Goal: Task Accomplishment & Management: Complete application form

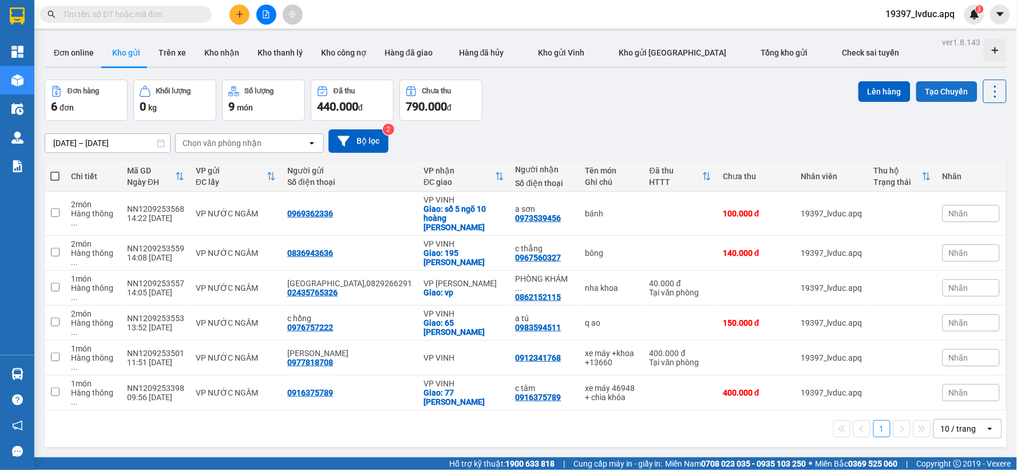
click at [947, 86] on button "Tạo Chuyến" at bounding box center [946, 91] width 61 height 21
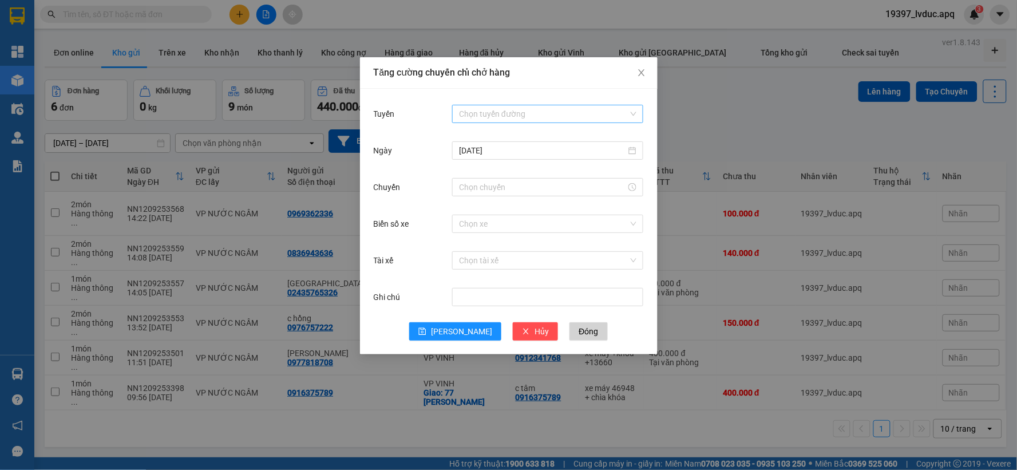
drag, startPoint x: 538, startPoint y: 101, endPoint x: 531, endPoint y: 112, distance: 13.6
click at [537, 100] on div "Tuyến Chọn tuyến đường Ngày 12/09/2025 Chuyến Biển số xe Chọn xe Tài xế Chọn tà…" at bounding box center [508, 221] width 297 height 265
drag, startPoint x: 531, startPoint y: 113, endPoint x: 501, endPoint y: 201, distance: 93.2
click at [530, 113] on input "Tuyến" at bounding box center [543, 113] width 169 height 17
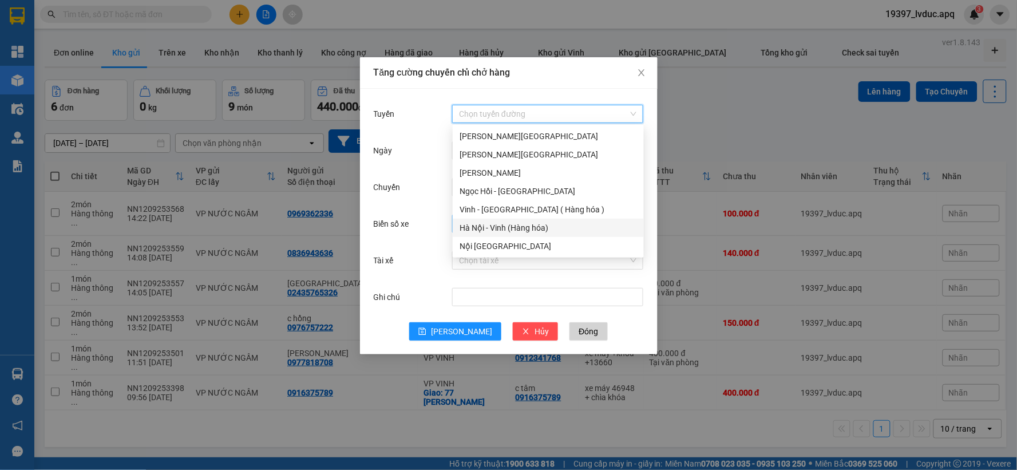
click at [492, 226] on div "Hà Nội - Vinh (Hàng hóa)" at bounding box center [547, 227] width 177 height 13
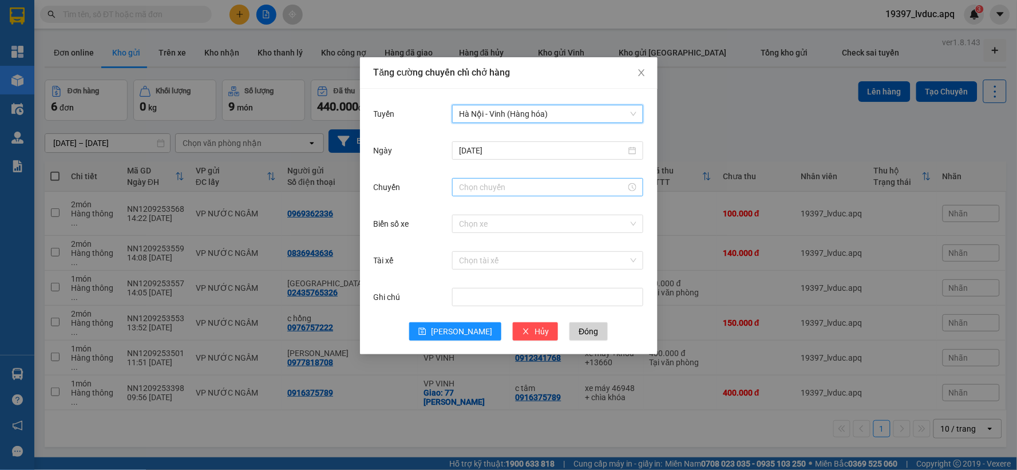
click at [466, 183] on input "Chuyến" at bounding box center [542, 187] width 167 height 13
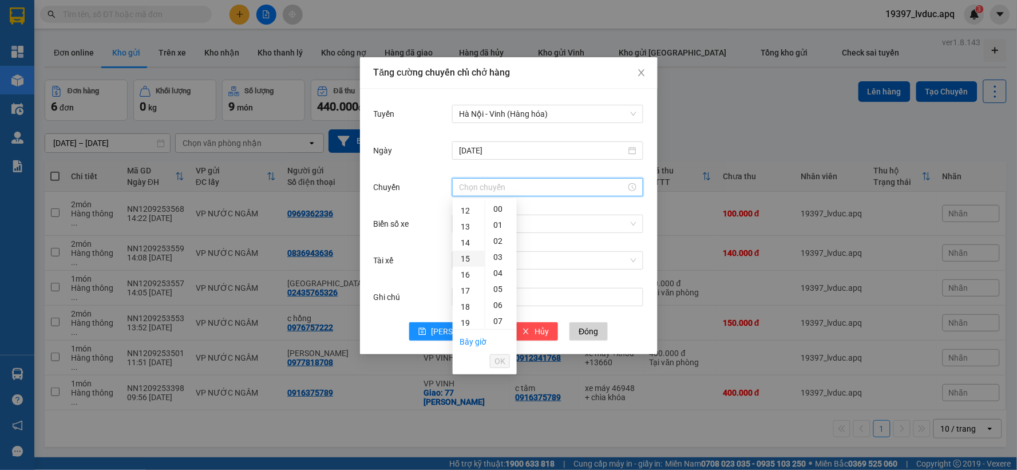
click at [468, 261] on div "15" at bounding box center [469, 259] width 32 height 16
click at [498, 312] on div "30" at bounding box center [500, 308] width 31 height 16
type input "15:30"
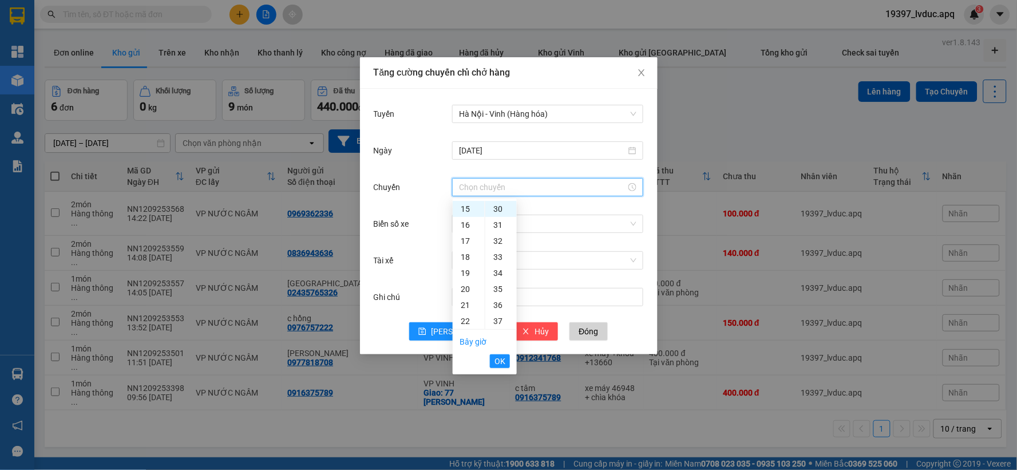
click at [534, 232] on div "Chọn xe" at bounding box center [547, 223] width 191 height 23
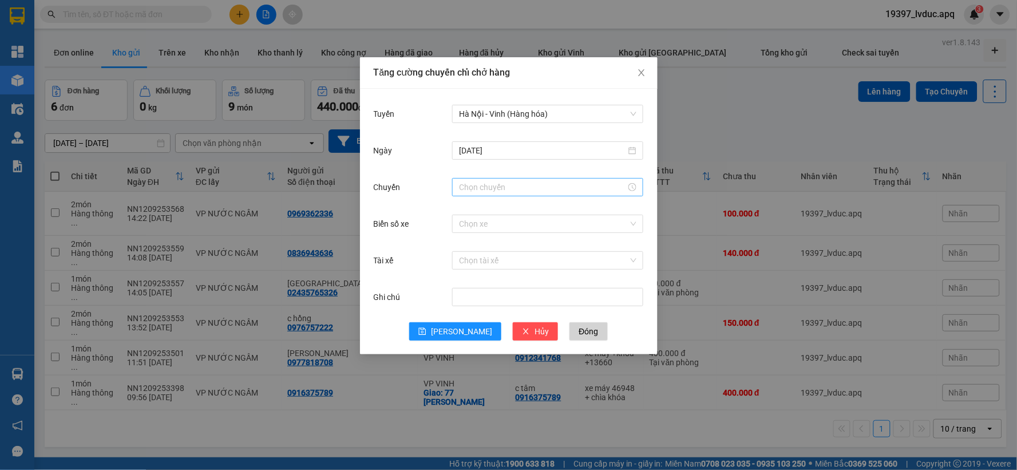
click at [515, 191] on input "Chuyến" at bounding box center [542, 187] width 167 height 13
drag, startPoint x: 467, startPoint y: 208, endPoint x: 482, endPoint y: 208, distance: 14.9
click at [467, 208] on div "15" at bounding box center [469, 209] width 32 height 16
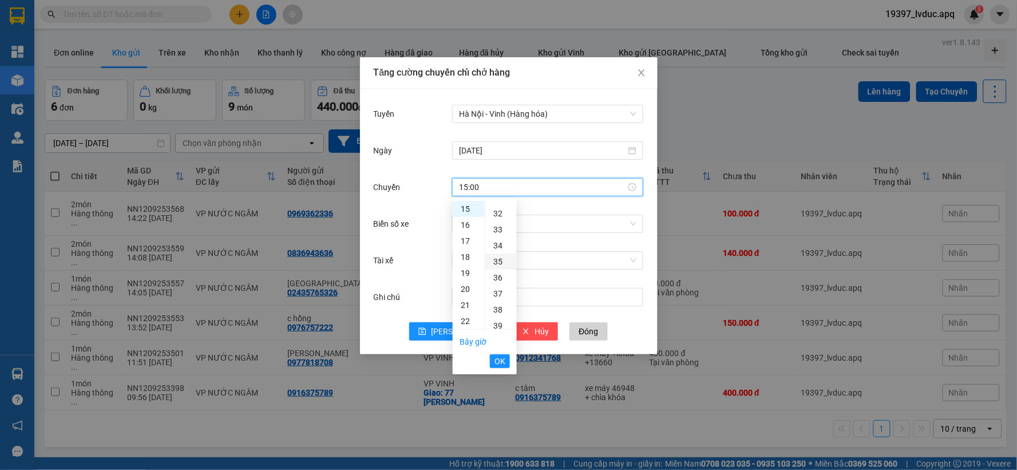
scroll to position [445, 0]
click at [498, 243] on div "30" at bounding box center [500, 245] width 31 height 16
type input "15:30"
click at [499, 367] on span "OK" at bounding box center [499, 361] width 11 height 13
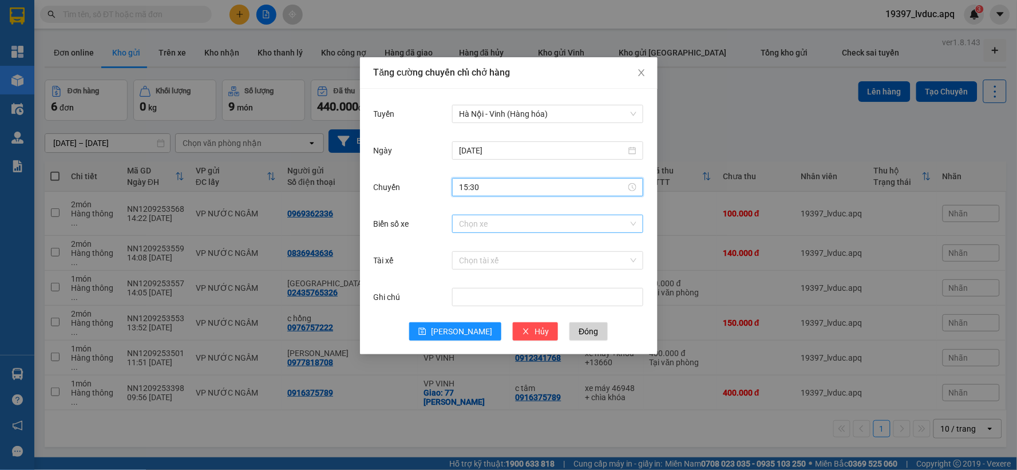
click at [506, 227] on input "Biển số xe" at bounding box center [543, 223] width 169 height 17
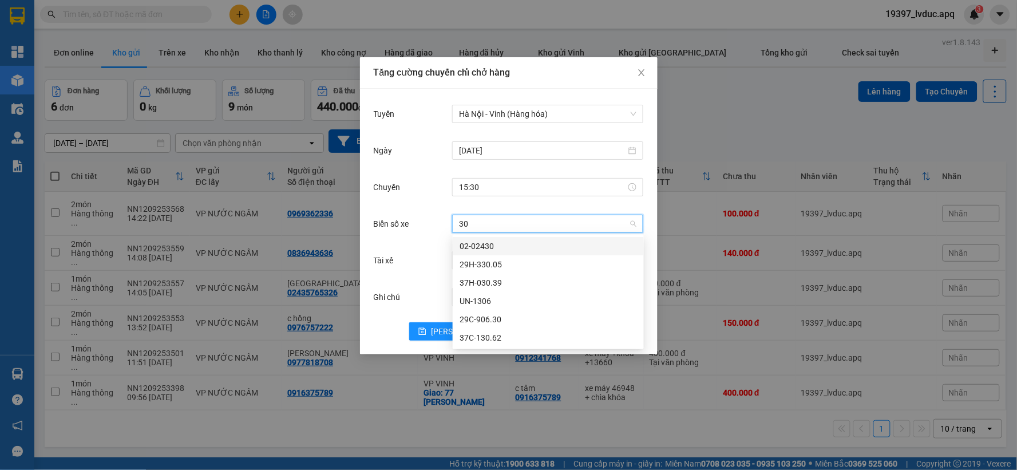
type input "3"
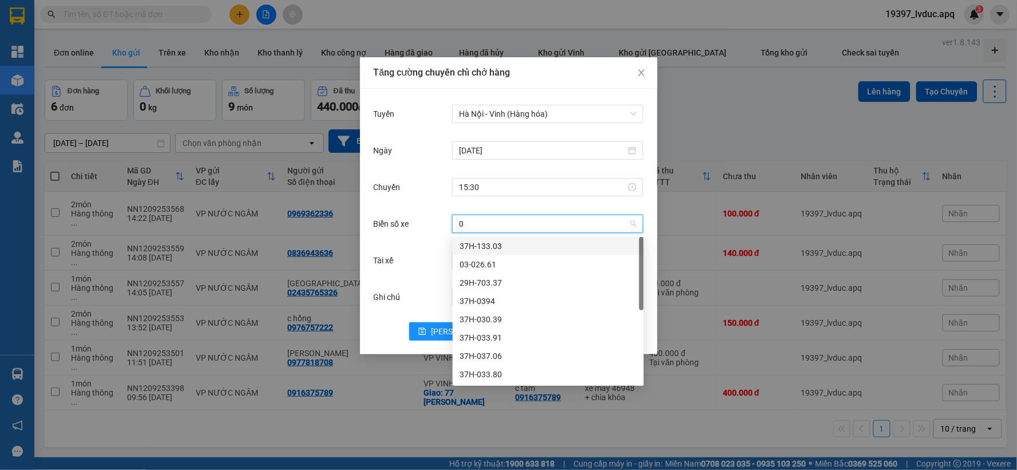
type input "03"
click at [490, 237] on div "37H-133.03" at bounding box center [548, 246] width 191 height 18
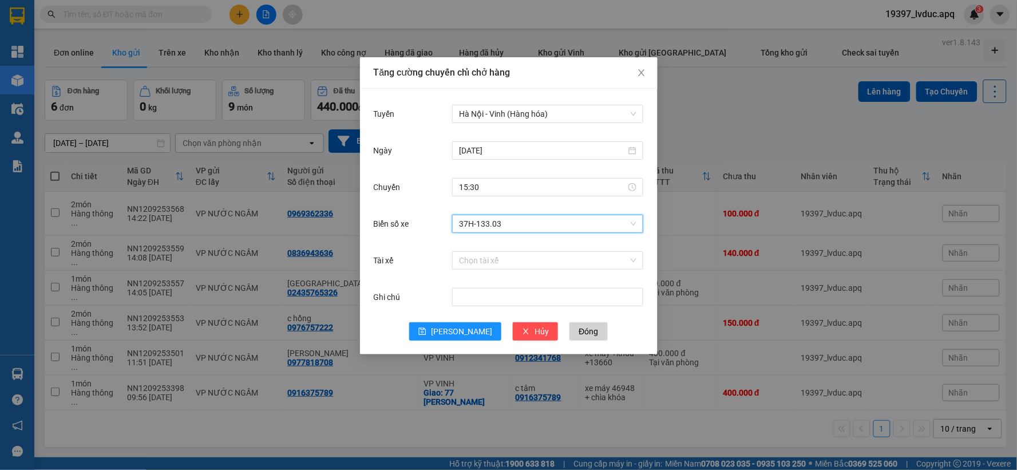
click at [458, 318] on div "Ghi chú" at bounding box center [509, 303] width 270 height 37
click at [457, 330] on span "[PERSON_NAME]" at bounding box center [461, 331] width 61 height 13
click at [641, 75] on icon "close" at bounding box center [641, 72] width 9 height 9
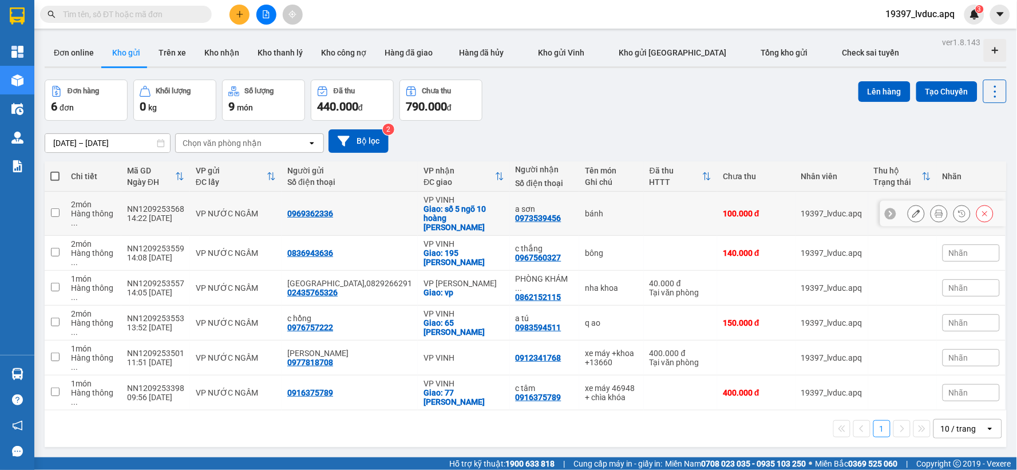
click at [463, 211] on div "Giao: số 5 ngõ 10 hoàng phan thái" at bounding box center [463, 217] width 80 height 27
checkbox input "true"
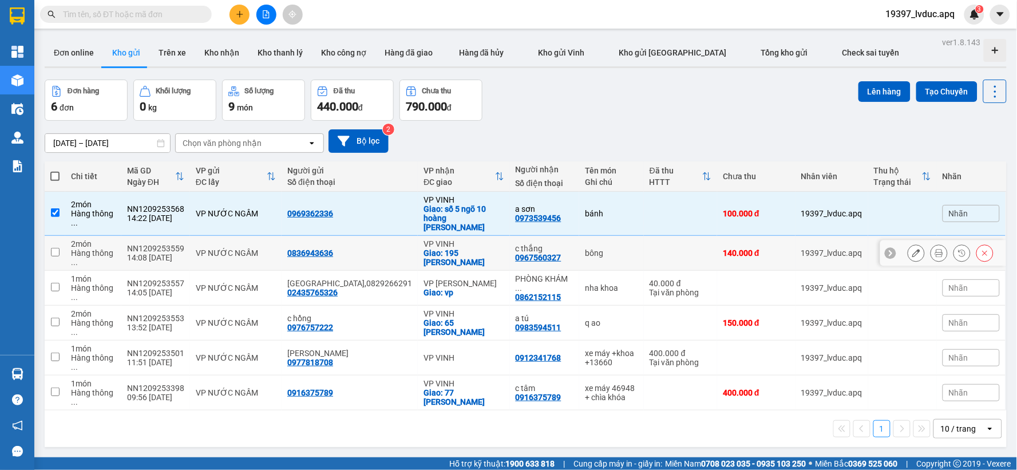
click at [450, 248] on div "Giao: 195 phan đình phùng" at bounding box center [463, 257] width 80 height 18
checkbox input "true"
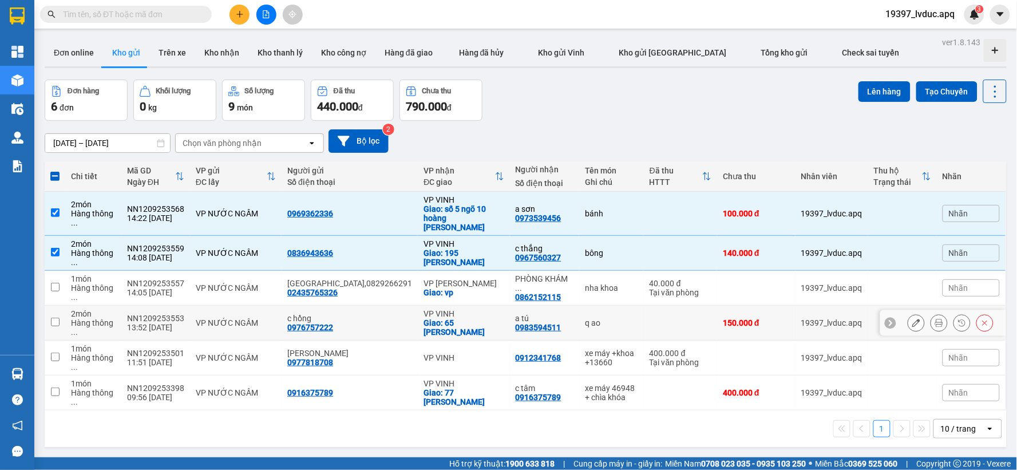
click at [439, 309] on div "VP VINH Giao: 65 ng xuân linh" at bounding box center [463, 322] width 80 height 27
checkbox input "true"
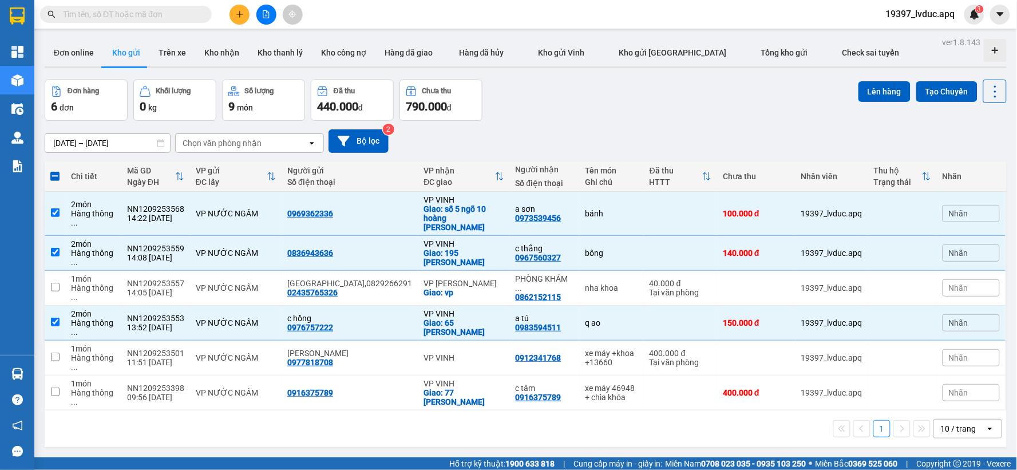
click at [871, 102] on div "Lên hàng Tạo Chuyến" at bounding box center [932, 91] width 148 height 23
click at [878, 94] on button "Lên hàng" at bounding box center [884, 91] width 52 height 21
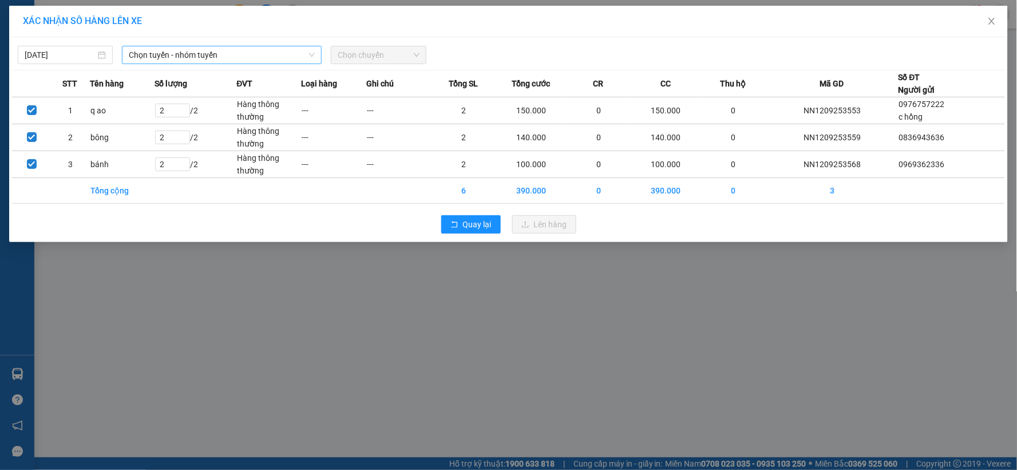
click at [229, 59] on span "Chọn tuyến - nhóm tuyến" at bounding box center [222, 54] width 186 height 17
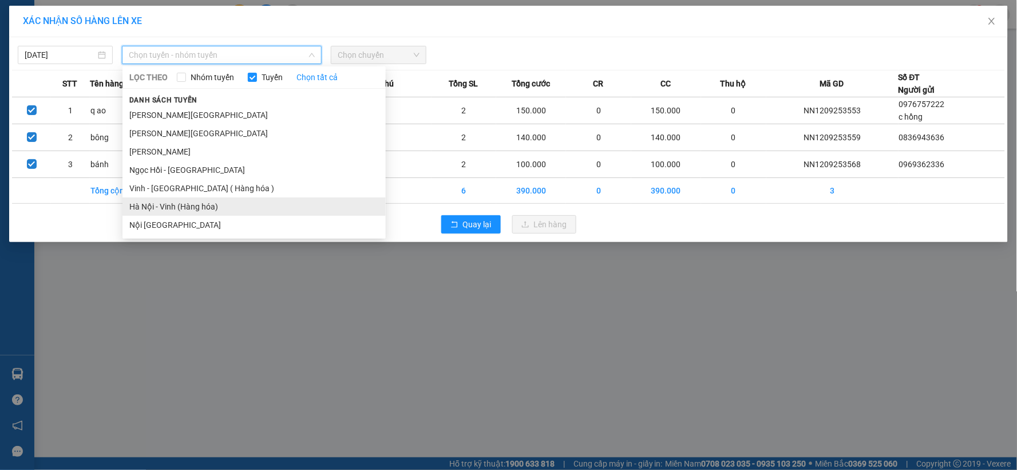
click at [195, 212] on li "Hà Nội - Vinh (Hàng hóa)" at bounding box center [253, 206] width 263 height 18
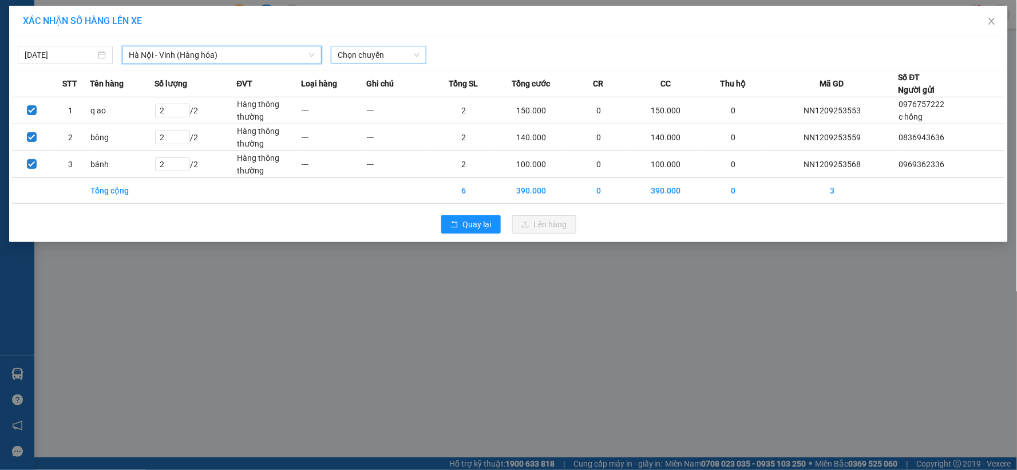
click at [375, 55] on span "Chọn chuyến" at bounding box center [378, 54] width 81 height 17
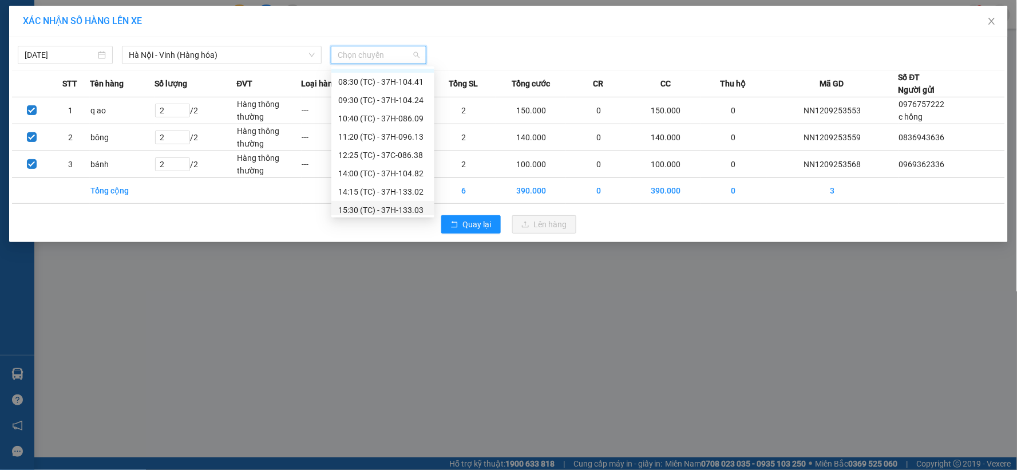
scroll to position [18, 0]
click at [403, 209] on div "15:30 (TC) - 37H-133.03" at bounding box center [382, 206] width 89 height 13
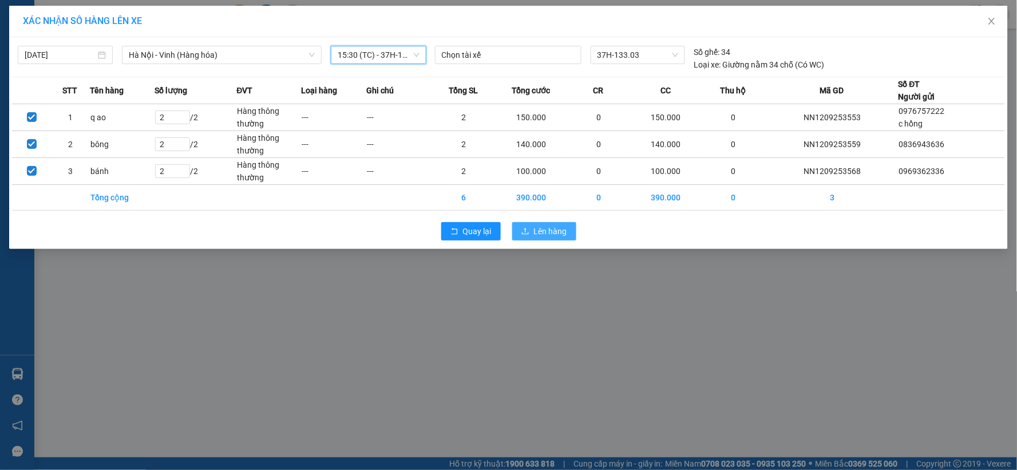
click at [557, 229] on span "Lên hàng" at bounding box center [550, 231] width 33 height 13
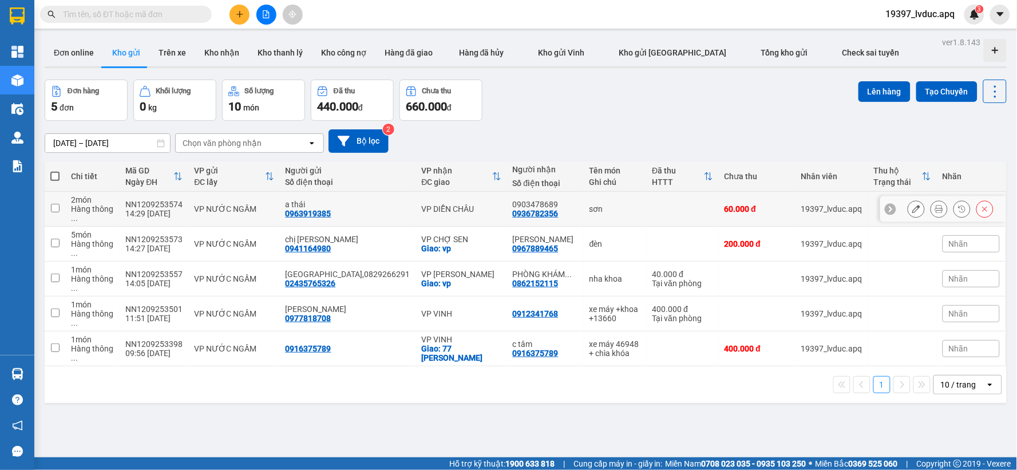
click at [367, 210] on div "a thái 0963919385" at bounding box center [347, 209] width 125 height 18
checkbox input "true"
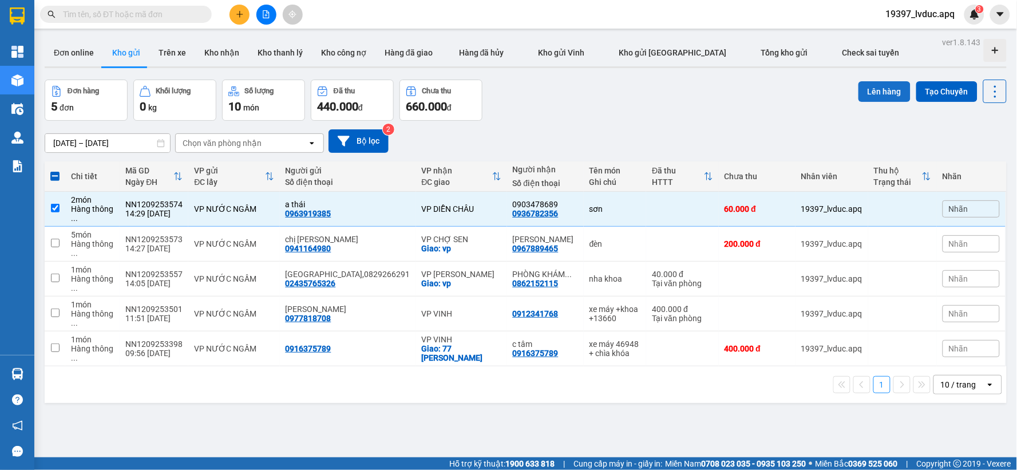
click at [858, 96] on button "Lên hàng" at bounding box center [884, 91] width 52 height 21
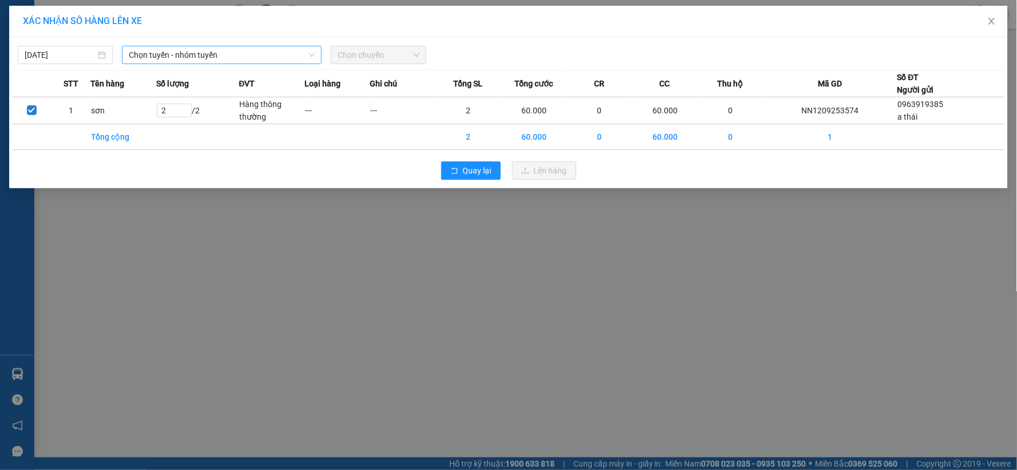
click at [235, 63] on span "Chọn tuyến - nhóm tuyến" at bounding box center [222, 54] width 186 height 17
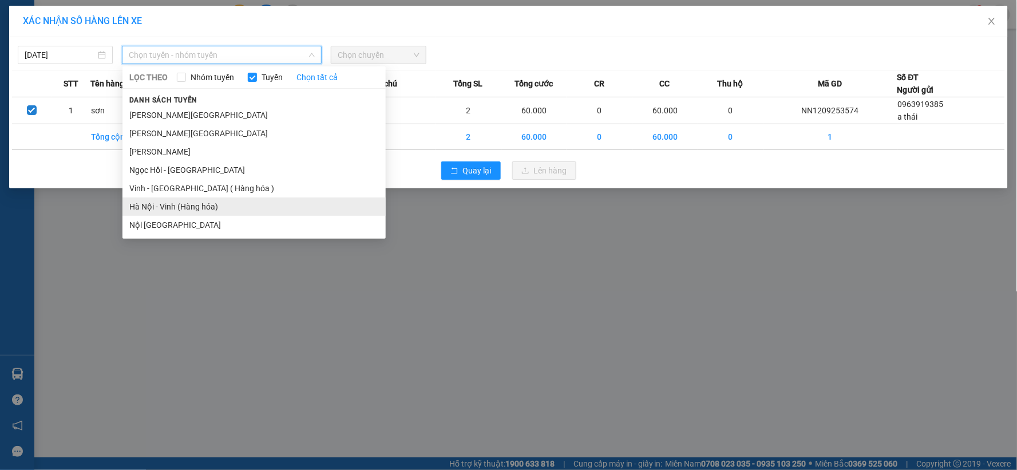
click at [196, 203] on li "Hà Nội - Vinh (Hàng hóa)" at bounding box center [253, 206] width 263 height 18
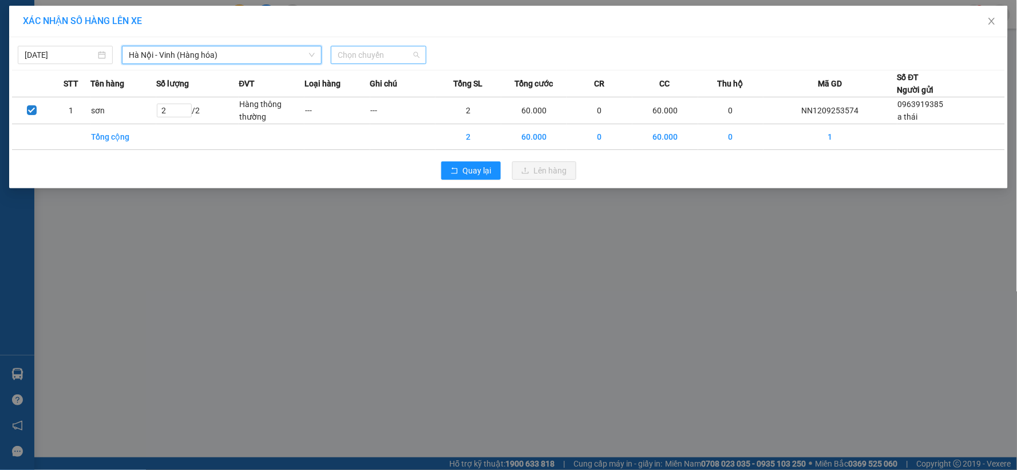
drag, startPoint x: 368, startPoint y: 54, endPoint x: 367, endPoint y: 63, distance: 8.7
click at [368, 61] on span "Chọn chuyến" at bounding box center [378, 54] width 81 height 17
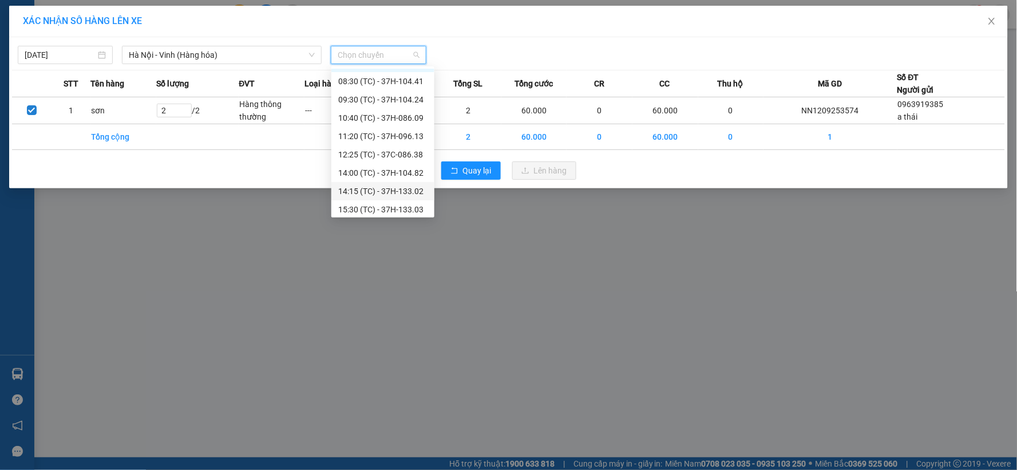
scroll to position [18, 0]
click at [383, 203] on div "15:30 (TC) - 37H-133.03" at bounding box center [382, 206] width 89 height 13
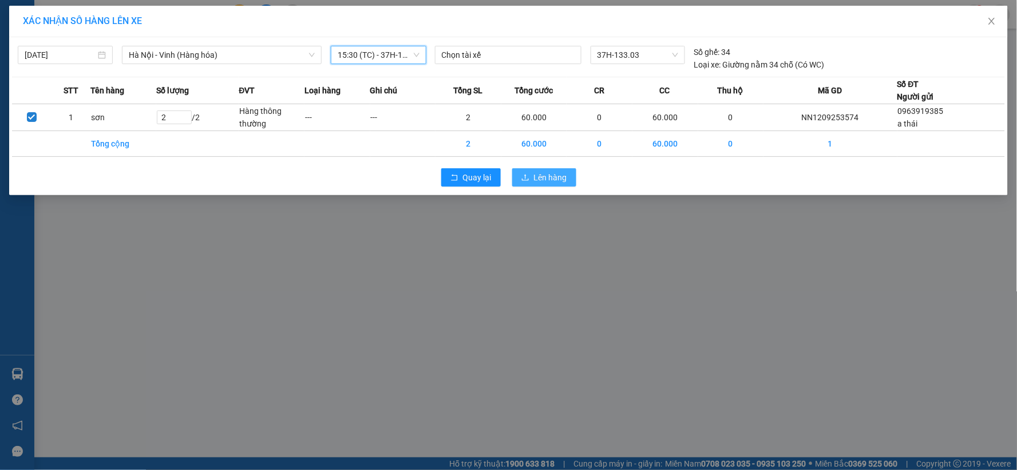
click at [535, 176] on span "Lên hàng" at bounding box center [550, 177] width 33 height 13
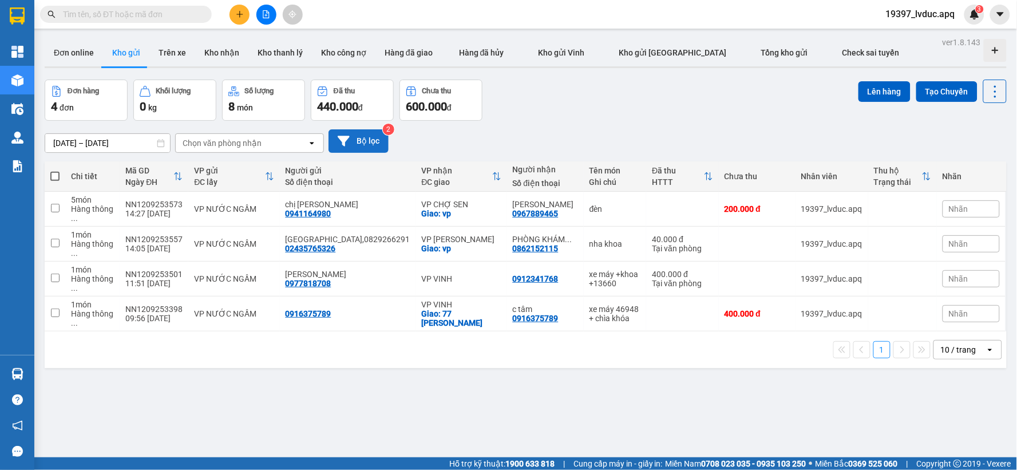
click at [372, 136] on button "Bộ lọc" at bounding box center [358, 140] width 60 height 23
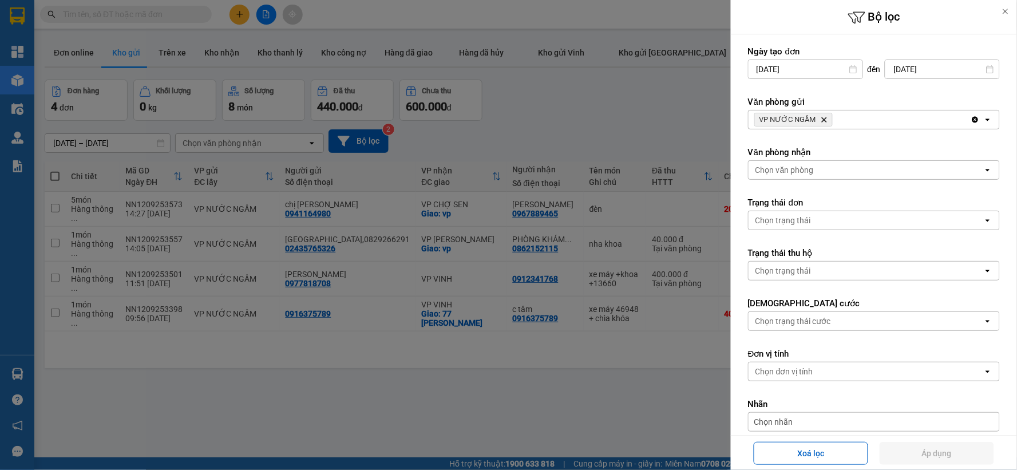
click at [820, 122] on icon "Delete" at bounding box center [823, 119] width 7 height 7
click at [821, 122] on div "VP NƯỚC NGẦM Delete" at bounding box center [859, 119] width 222 height 18
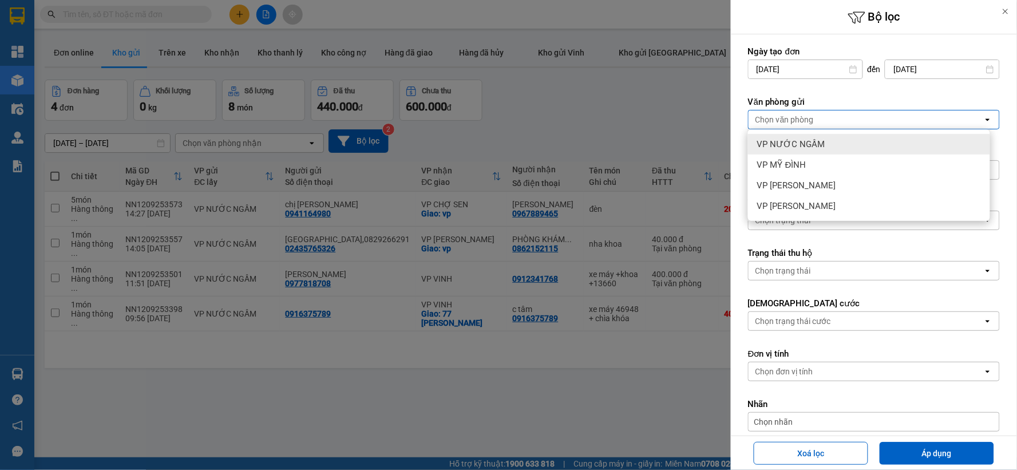
drag, startPoint x: 820, startPoint y: 152, endPoint x: 834, endPoint y: 186, distance: 36.4
click at [822, 152] on div "VP NƯỚC NGẦM" at bounding box center [869, 144] width 242 height 21
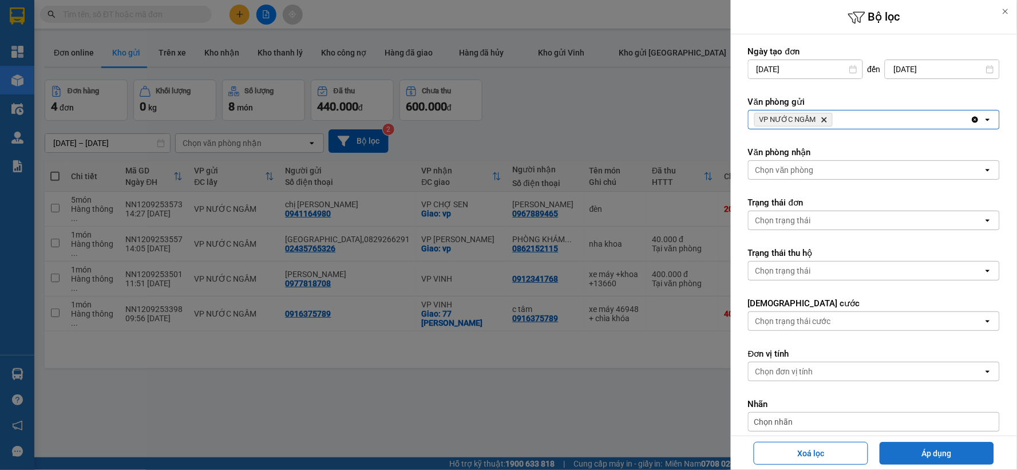
click at [912, 448] on button "Áp dụng" at bounding box center [936, 453] width 114 height 23
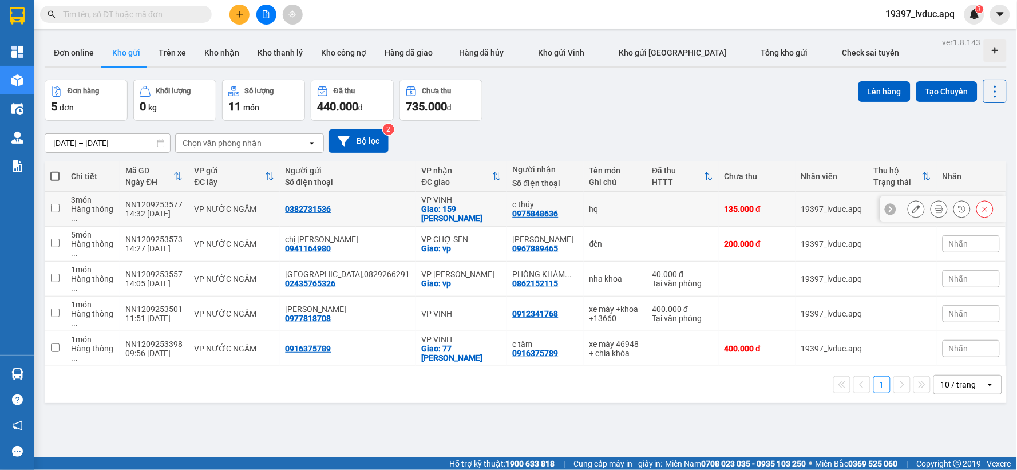
click at [426, 209] on div "Giao: 159 [PERSON_NAME]" at bounding box center [462, 213] width 80 height 18
checkbox input "true"
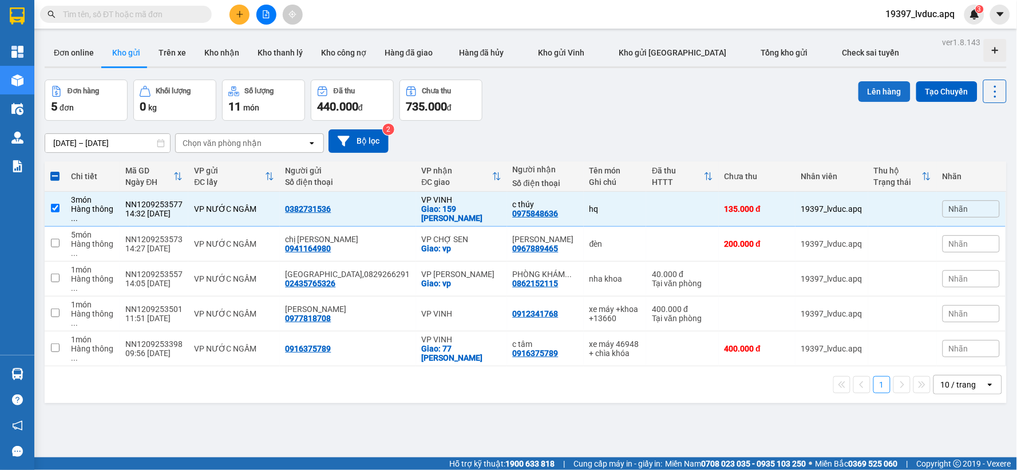
click at [864, 92] on button "Lên hàng" at bounding box center [884, 91] width 52 height 21
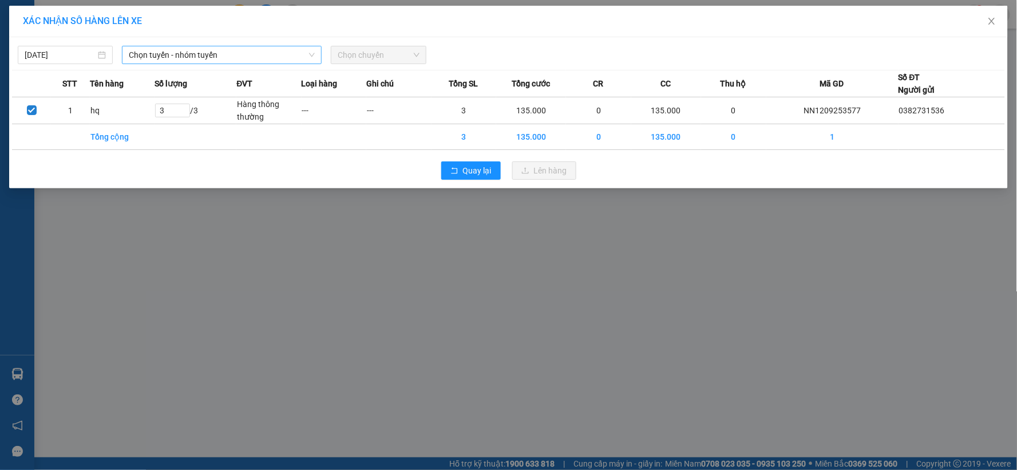
click at [188, 58] on span "Chọn tuyến - nhóm tuyến" at bounding box center [222, 54] width 186 height 17
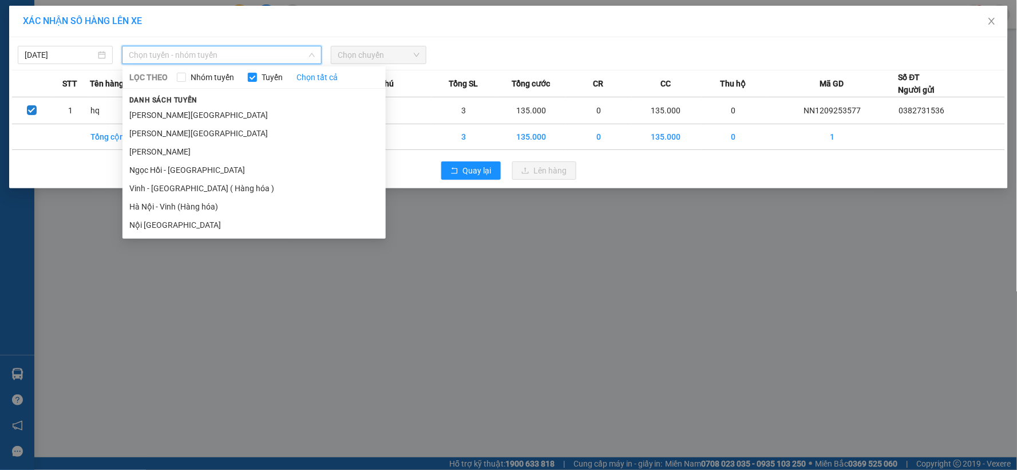
click at [176, 204] on li "Hà Nội - Vinh (Hàng hóa)" at bounding box center [253, 206] width 263 height 18
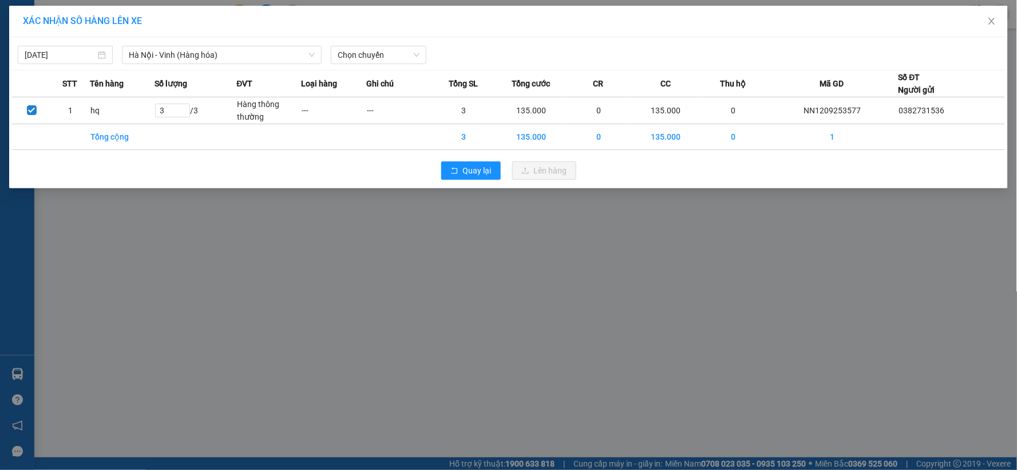
click at [352, 42] on div "[DATE] [GEOGRAPHIC_DATA] - [GEOGRAPHIC_DATA] (Hàng hóa) LỌC THEO Nhóm tuyến Tuy…" at bounding box center [508, 52] width 993 height 24
click at [367, 64] on div "Chọn chuyến" at bounding box center [378, 55] width 104 height 18
click at [374, 58] on span "Chọn chuyến" at bounding box center [378, 54] width 81 height 17
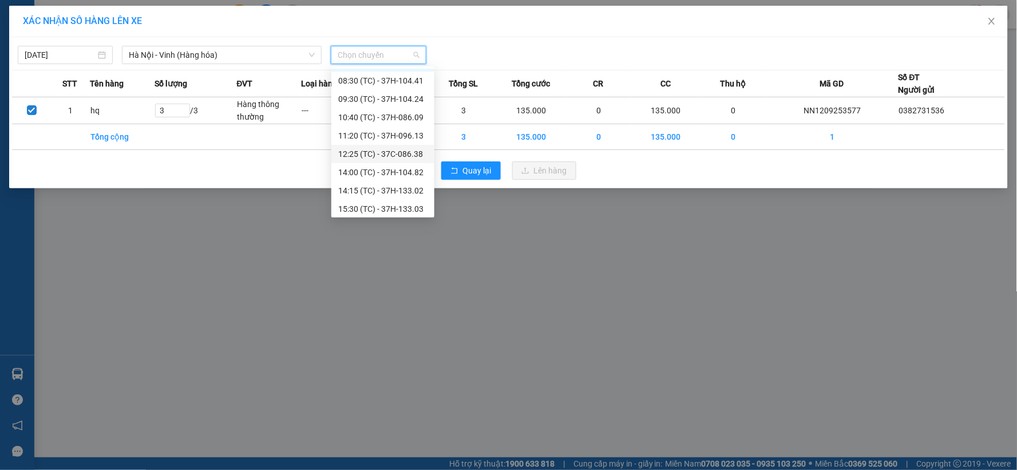
scroll to position [18, 0]
click at [399, 205] on div "15:30 (TC) - 37H-133.03" at bounding box center [382, 206] width 89 height 13
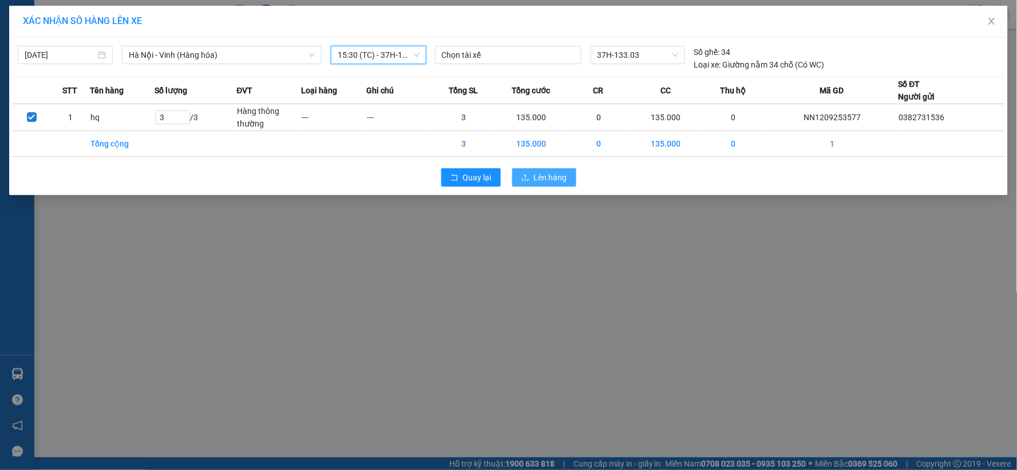
click at [546, 179] on span "Lên hàng" at bounding box center [550, 177] width 33 height 13
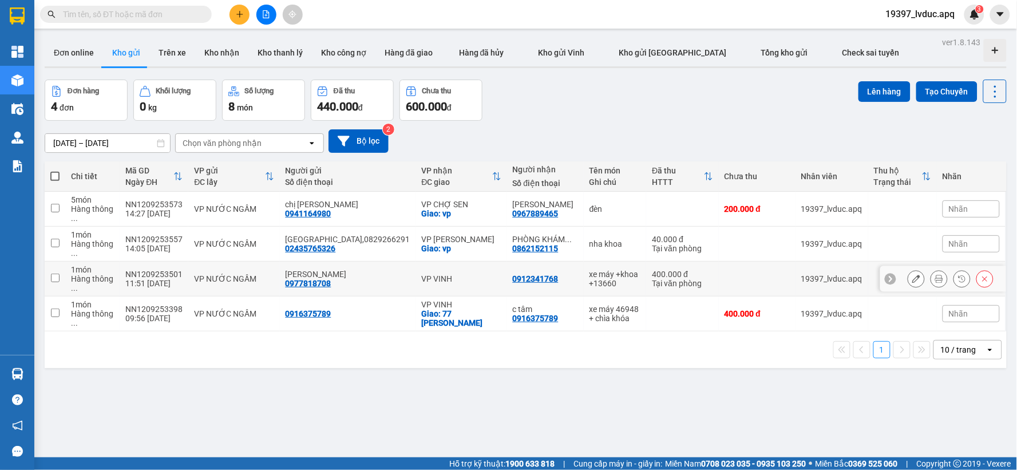
click at [507, 272] on td "0912341768" at bounding box center [545, 278] width 77 height 35
checkbox input "true"
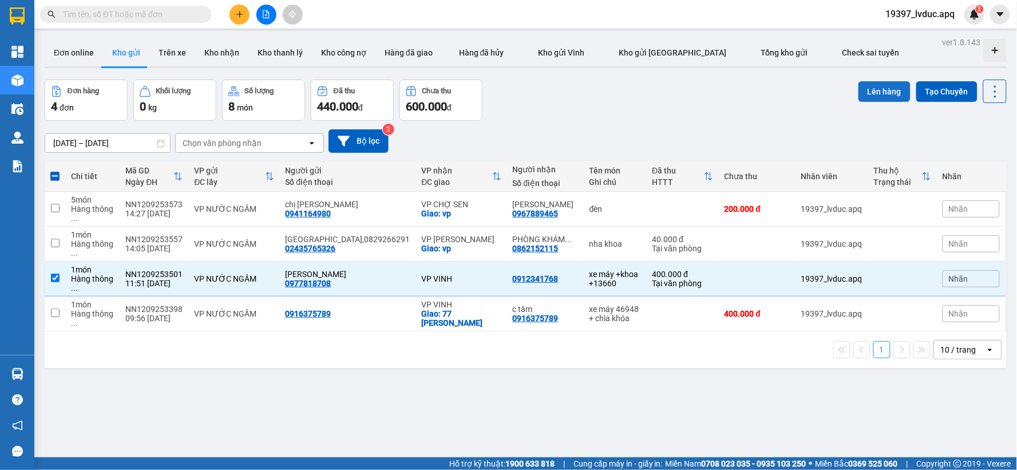
drag, startPoint x: 881, startPoint y: 89, endPoint x: 874, endPoint y: 89, distance: 6.9
click at [874, 89] on button "Lên hàng" at bounding box center [884, 91] width 52 height 21
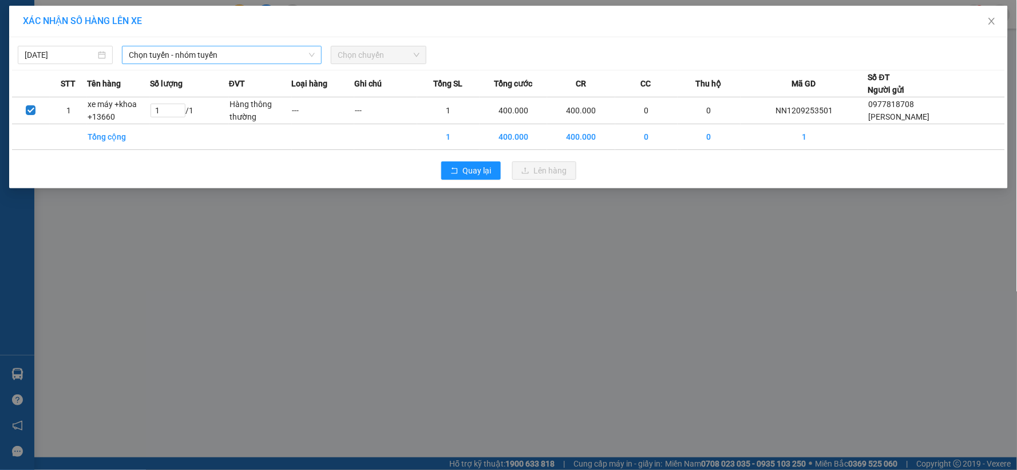
drag, startPoint x: 262, startPoint y: 54, endPoint x: 256, endPoint y: 55, distance: 6.4
click at [261, 54] on span "Chọn tuyến - nhóm tuyến" at bounding box center [222, 54] width 186 height 17
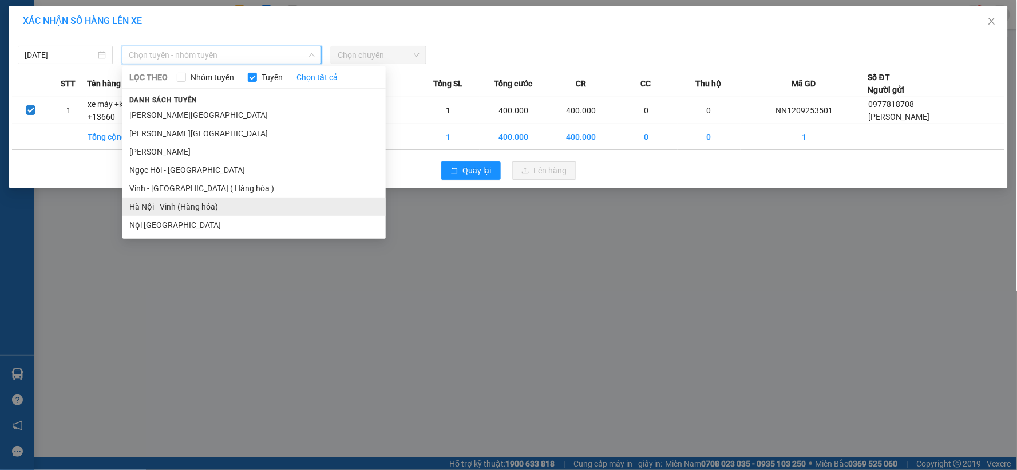
click at [208, 203] on li "Hà Nội - Vinh (Hàng hóa)" at bounding box center [253, 206] width 263 height 18
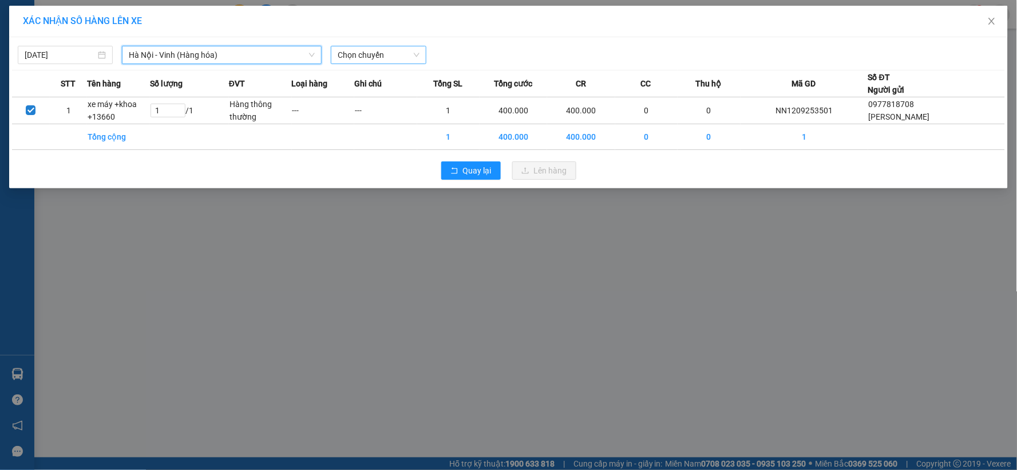
click at [360, 59] on span "Chọn chuyến" at bounding box center [378, 54] width 81 height 17
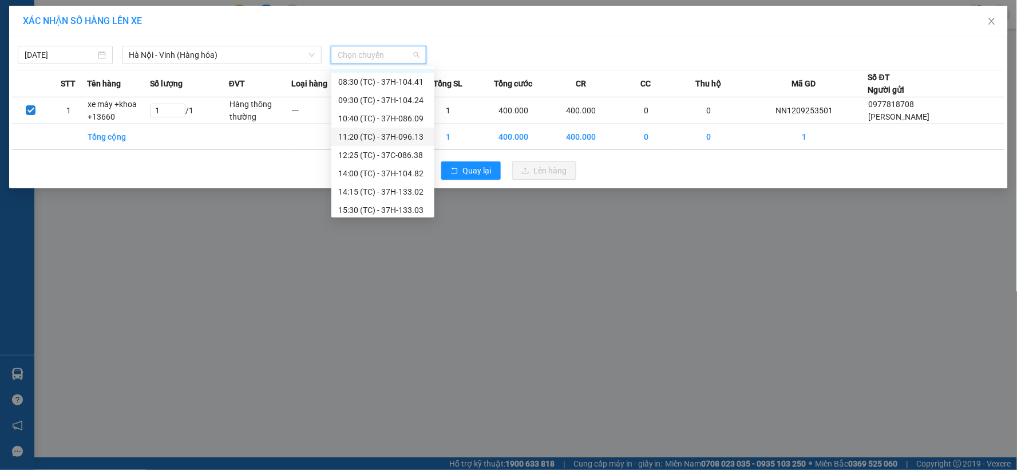
scroll to position [18, 0]
click at [397, 208] on div "15:30 (TC) - 37H-133.03" at bounding box center [382, 206] width 89 height 13
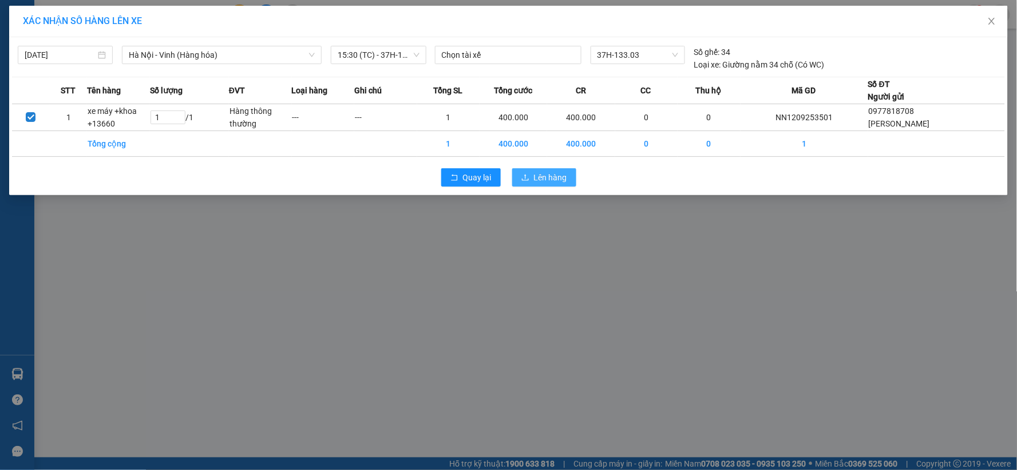
click at [552, 168] on button "Lên hàng" at bounding box center [544, 177] width 64 height 18
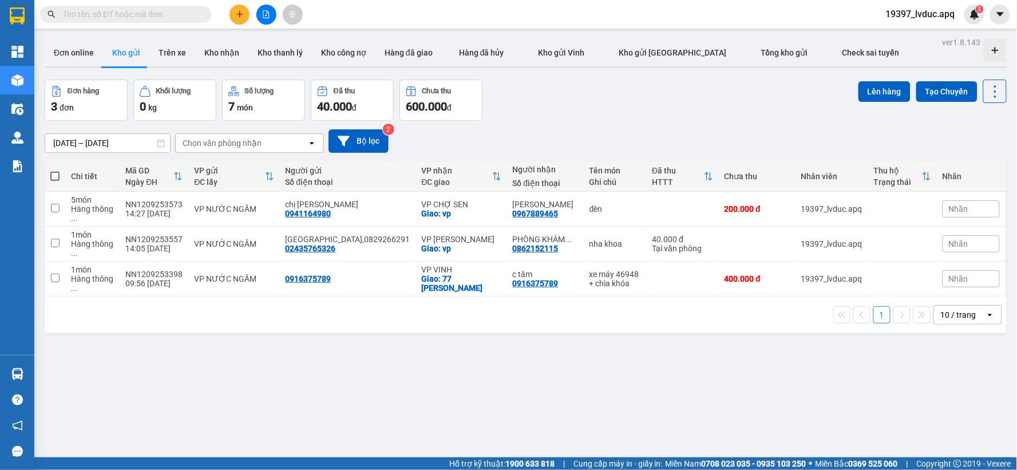
click at [235, 14] on button at bounding box center [239, 15] width 20 height 20
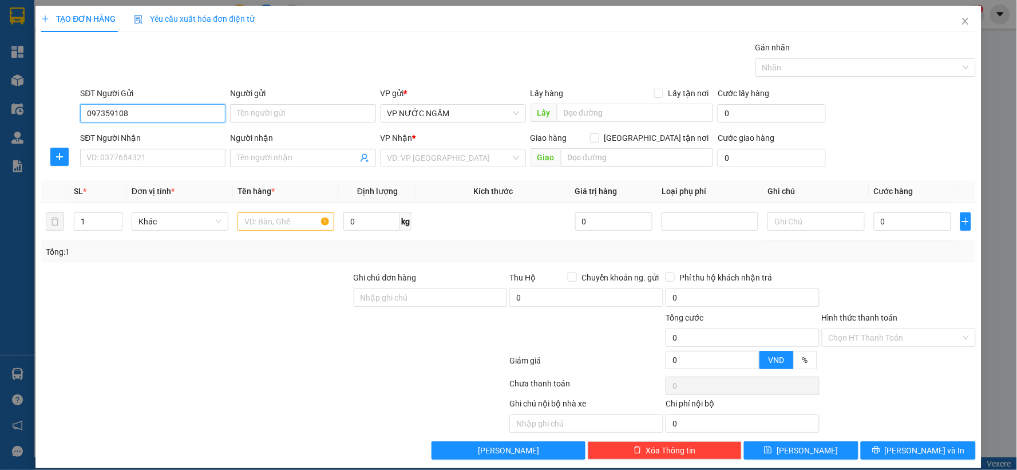
click at [104, 118] on input "097359108" at bounding box center [152, 113] width 145 height 18
type input "0973559108"
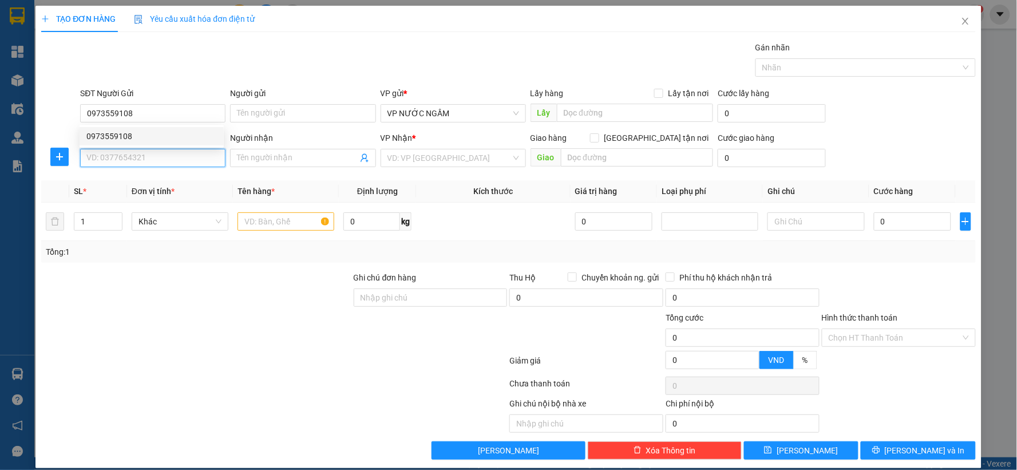
click at [118, 162] on input "SĐT Người Nhận" at bounding box center [152, 158] width 145 height 18
type input "0967288830"
click at [152, 176] on div "0967288830 - a [PERSON_NAME]" at bounding box center [151, 180] width 130 height 13
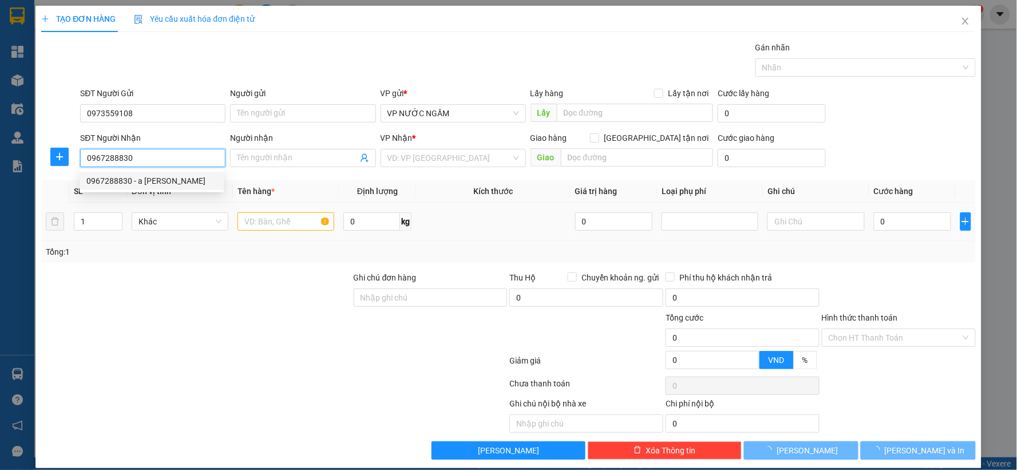
type input "a [PERSON_NAME]"
checkbox input "true"
type input "12 ngõ 86 đốc thiết hưng bình"
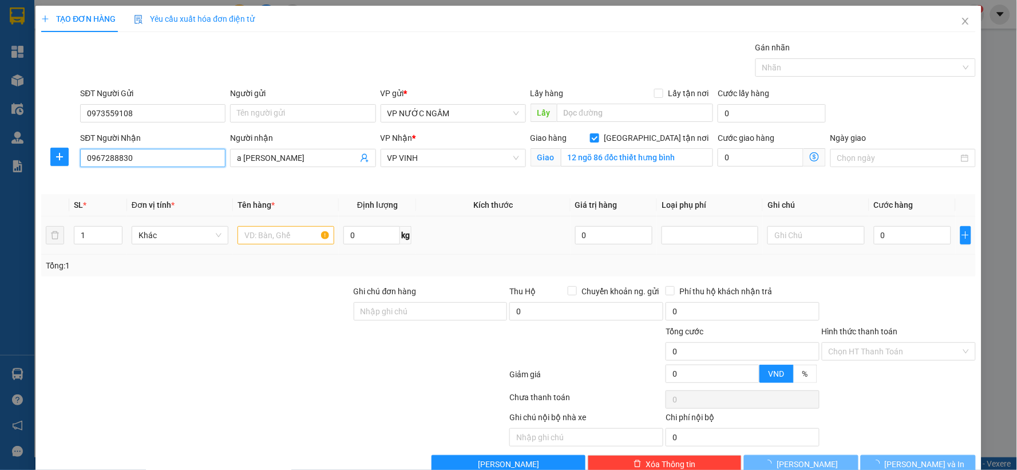
type input "0967288830"
click at [296, 232] on input "text" at bounding box center [285, 235] width 97 height 18
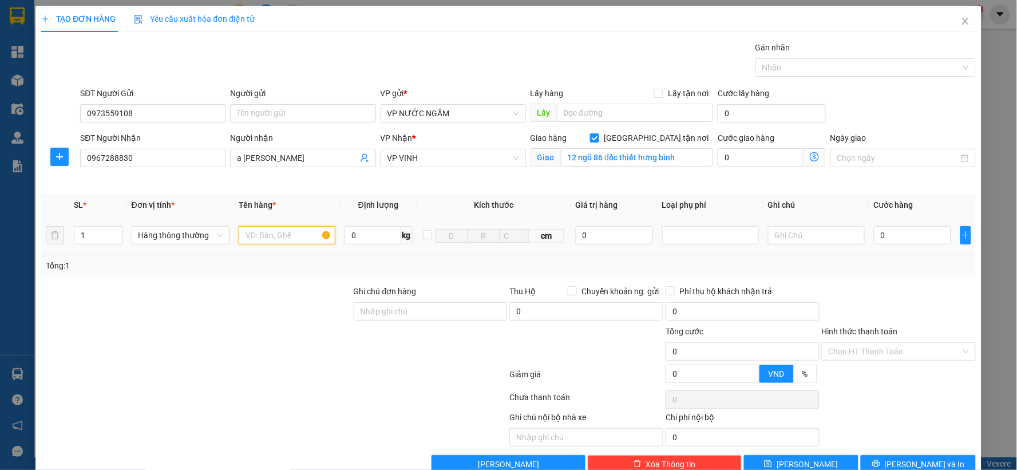
type input "d"
type input "đèn led"
click at [881, 240] on input "0" at bounding box center [912, 235] width 77 height 18
click at [118, 229] on span "Increase Value" at bounding box center [115, 232] width 13 height 10
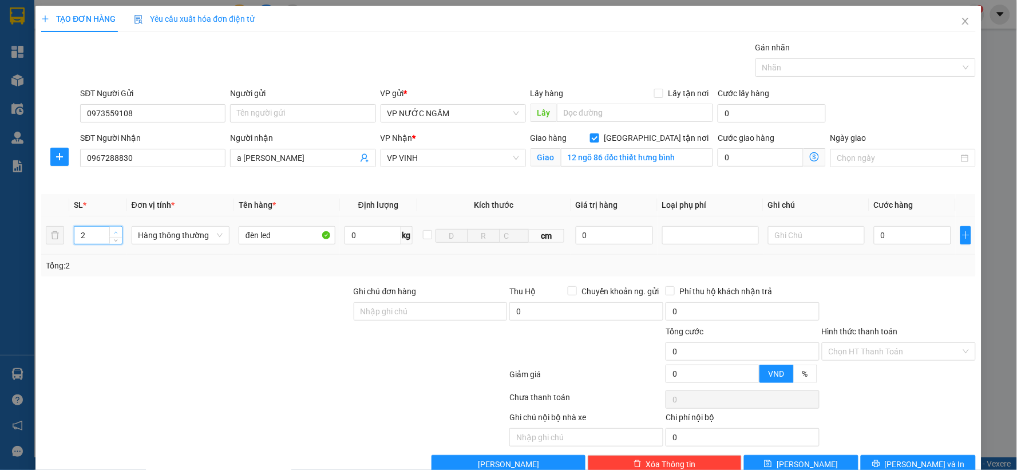
type input "3"
click at [113, 229] on span "up" at bounding box center [116, 232] width 7 height 7
click at [874, 243] on input "0" at bounding box center [912, 235] width 77 height 18
type input "1"
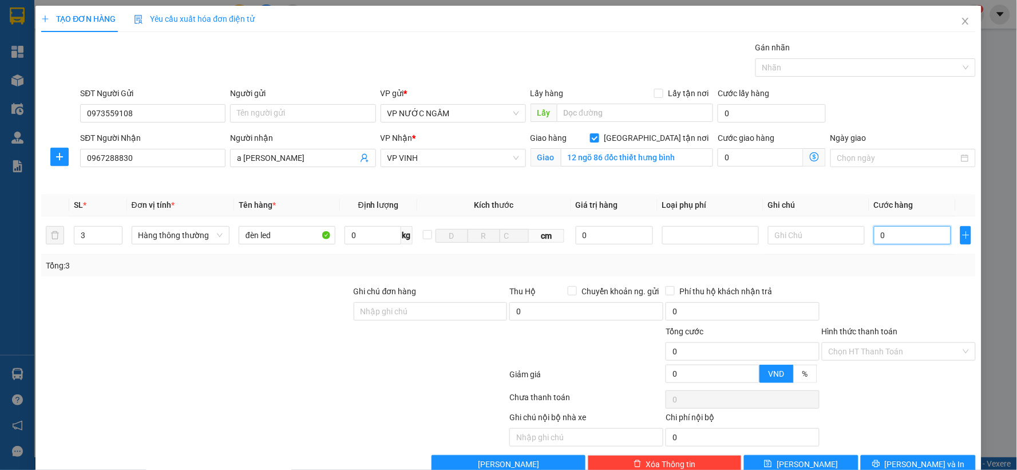
type input "1"
type input "15"
type input "150"
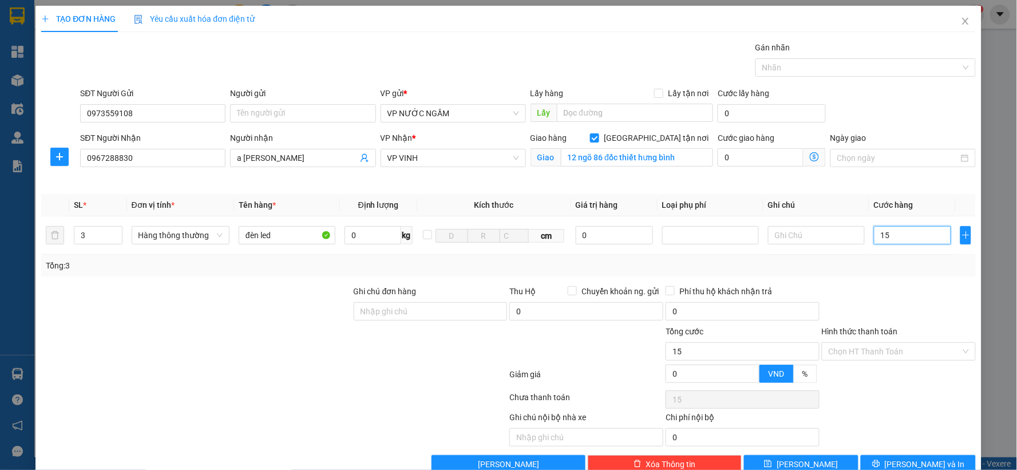
type input "150"
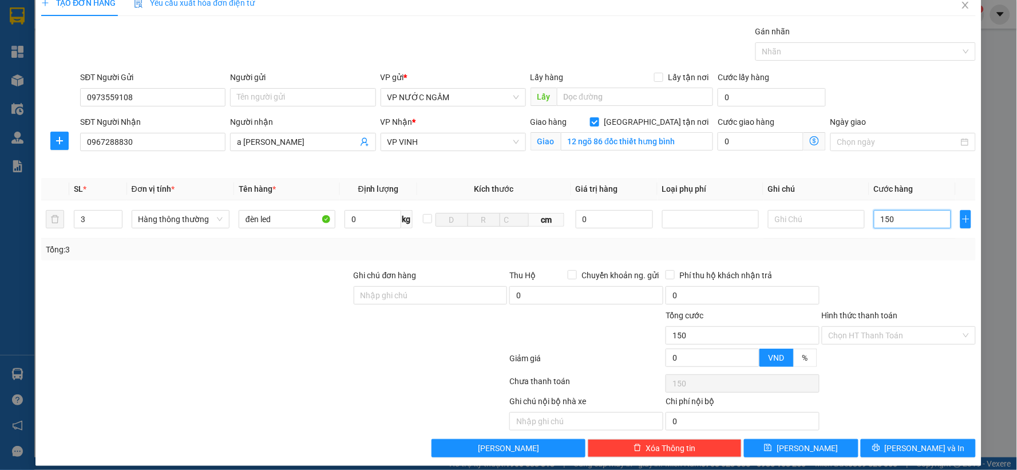
scroll to position [26, 0]
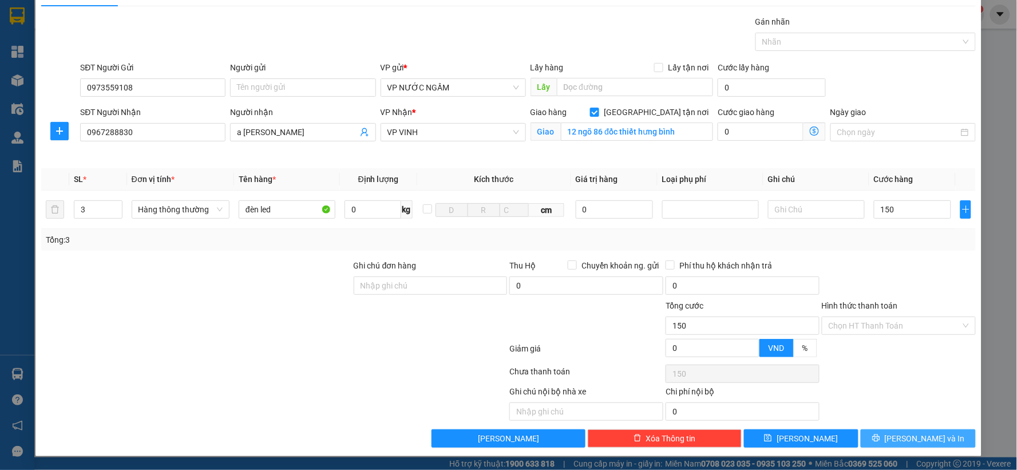
type input "150.000"
drag, startPoint x: 867, startPoint y: 439, endPoint x: 720, endPoint y: 376, distance: 160.2
click at [866, 439] on button "[PERSON_NAME] và In" at bounding box center [917, 438] width 115 height 18
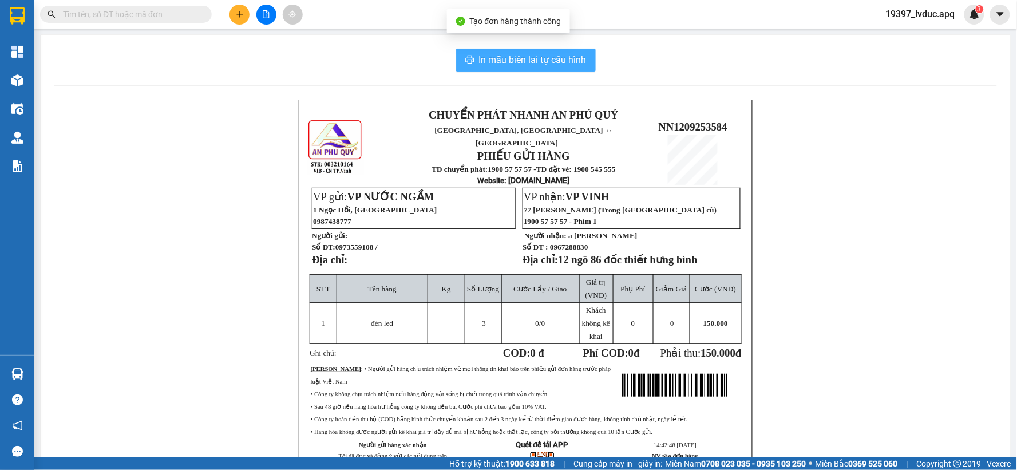
drag, startPoint x: 494, startPoint y: 50, endPoint x: 705, endPoint y: 58, distance: 210.7
click at [494, 50] on button "In mẫu biên lai tự cấu hình" at bounding box center [526, 60] width 140 height 23
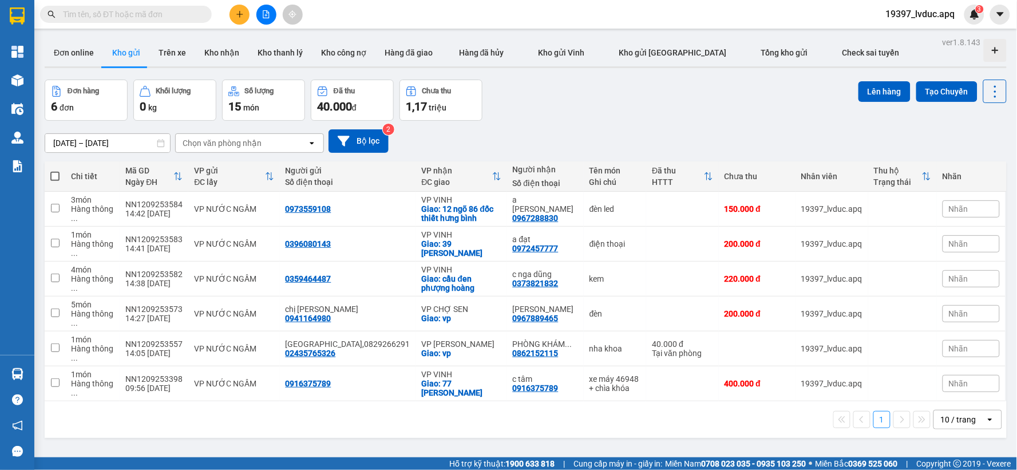
scroll to position [267, 0]
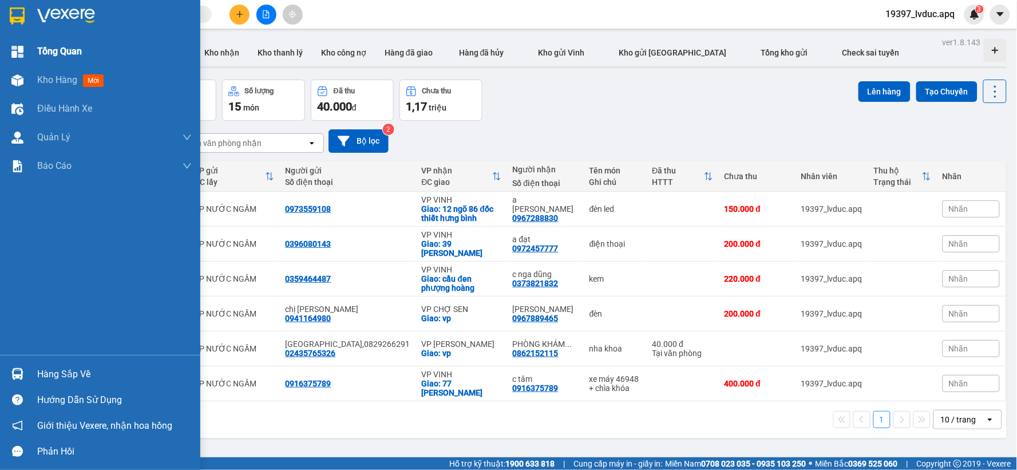
click at [20, 53] on img at bounding box center [17, 52] width 12 height 12
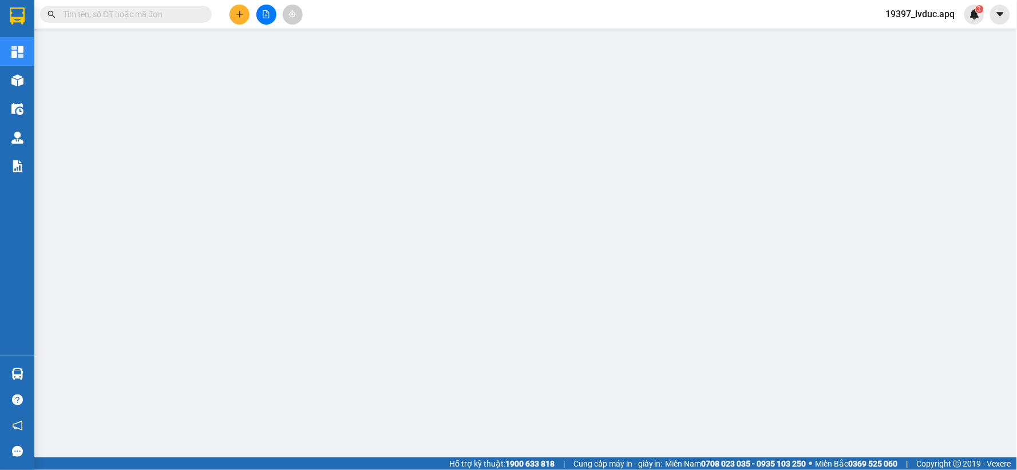
click at [161, 10] on input "text" at bounding box center [130, 14] width 135 height 13
click at [240, 18] on icon "plus" at bounding box center [240, 14] width 8 height 8
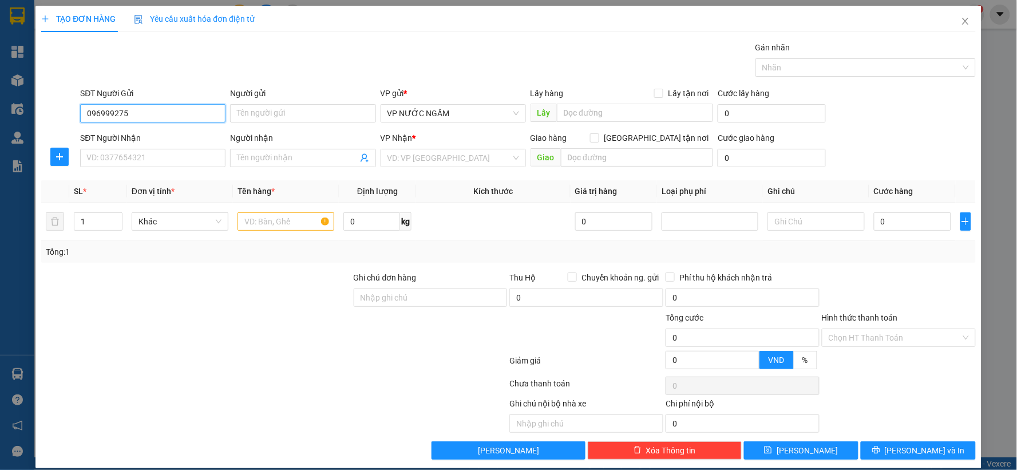
drag, startPoint x: 113, startPoint y: 115, endPoint x: 100, endPoint y: 122, distance: 15.6
click at [100, 122] on div "SĐT Người Gửi 096999275 096999275" at bounding box center [152, 107] width 145 height 40
click at [168, 136] on div "0968888275" at bounding box center [151, 136] width 130 height 13
type input "0968888275"
click at [276, 113] on input "Người gửi" at bounding box center [302, 113] width 145 height 18
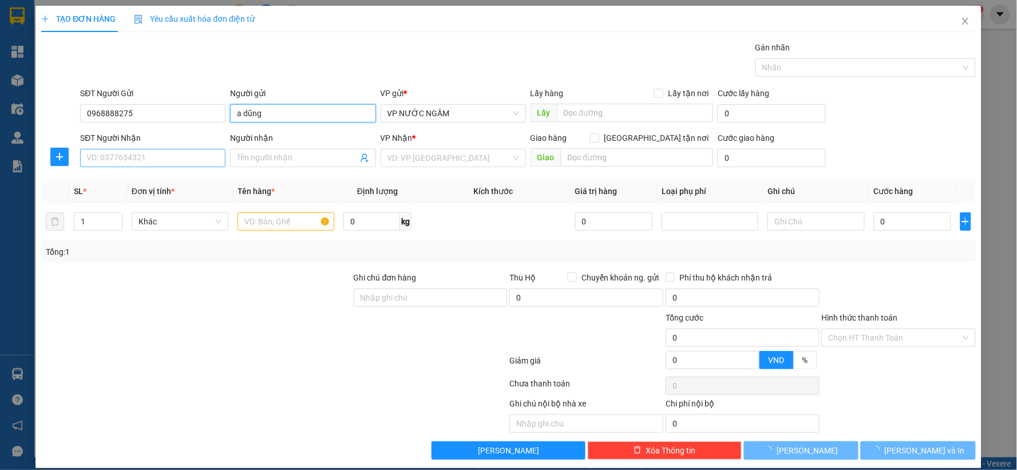
type input "a dũng"
click at [169, 158] on input "SĐT Người Nhận" at bounding box center [152, 158] width 145 height 18
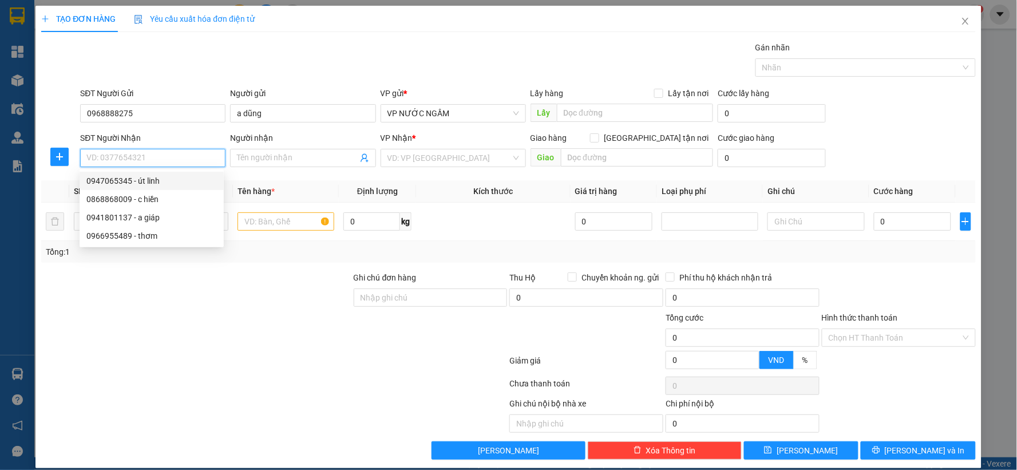
click at [153, 181] on div "0947065345 - út linh" at bounding box center [151, 180] width 130 height 13
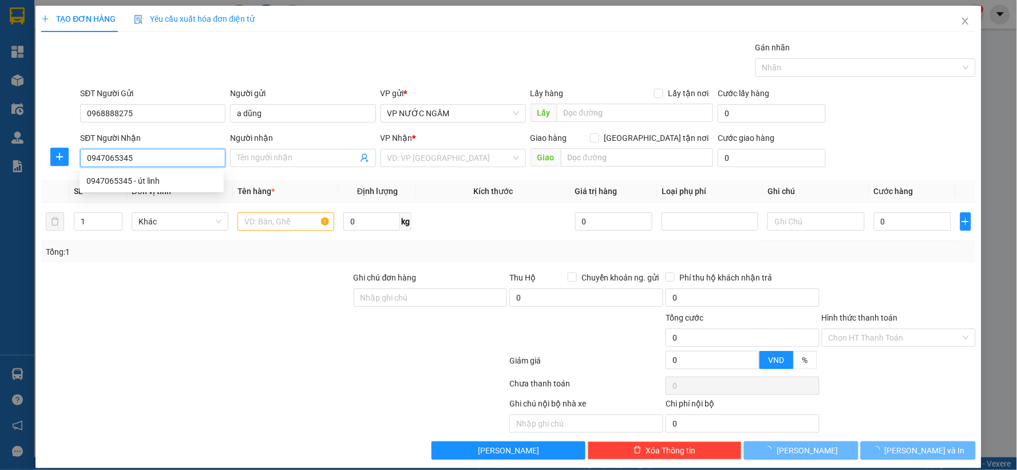
type input "0947065345"
type input "út linh"
checkbox input "true"
type input "666 [PERSON_NAME][DEMOGRAPHIC_DATA]"
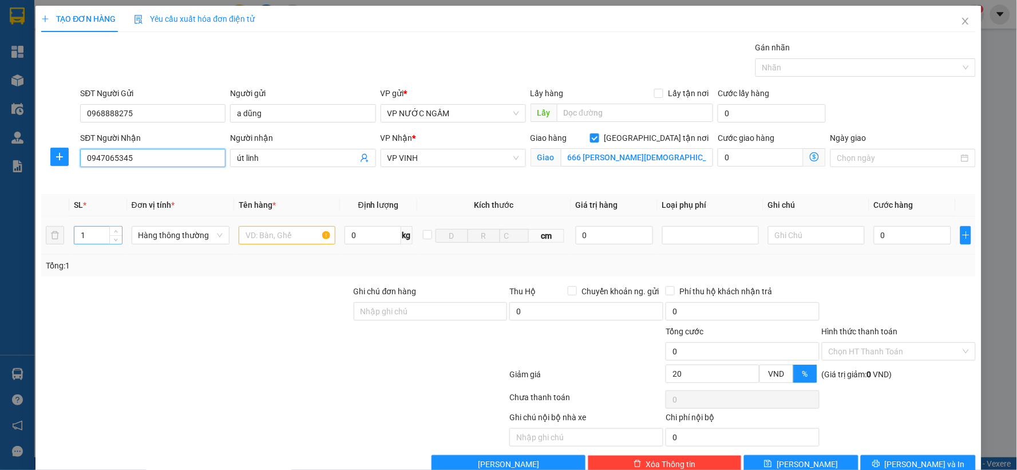
type input "20"
drag, startPoint x: 94, startPoint y: 237, endPoint x: 26, endPoint y: 237, distance: 68.6
click at [26, 237] on div "TẠO ĐƠN HÀNG Yêu cầu xuất hóa đơn điện tử Transit Pickup Surcharge Ids Transit …" at bounding box center [508, 235] width 1017 height 470
type input "3"
click at [260, 237] on input "text" at bounding box center [287, 235] width 97 height 18
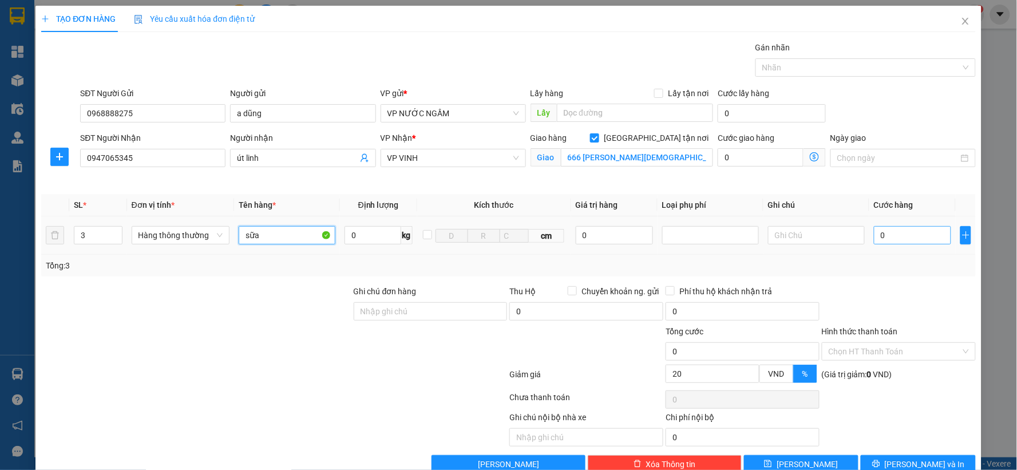
type input "sữa"
click at [901, 241] on input "0" at bounding box center [912, 235] width 77 height 18
type input "1"
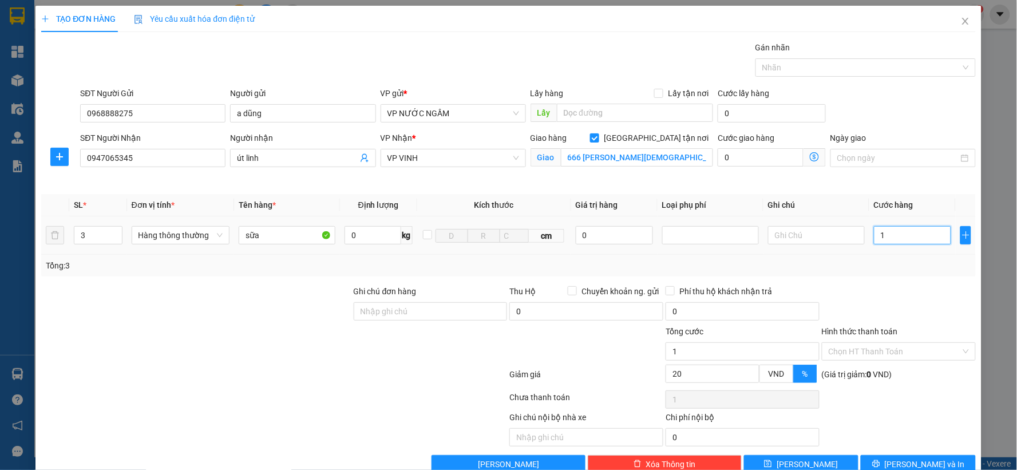
type input "12"
type input "120"
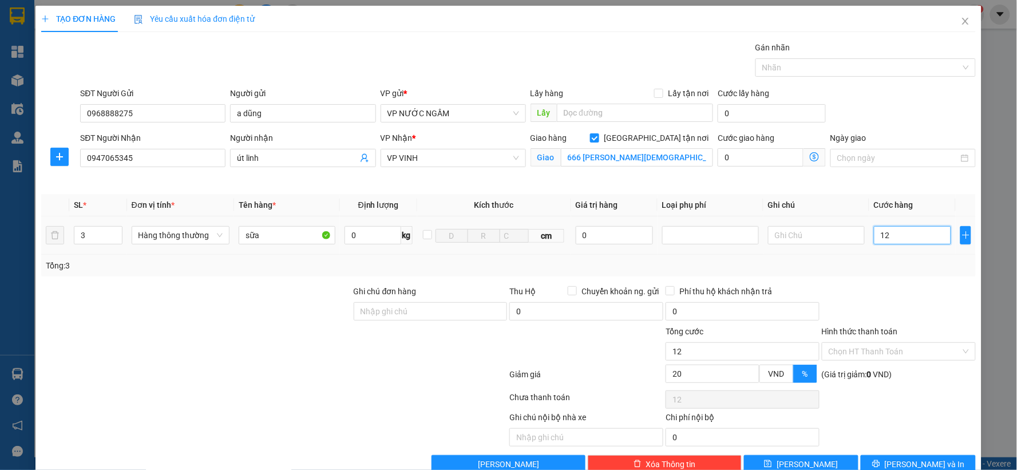
type input "120"
type input "120.000"
type input "96.000"
click at [906, 269] on div "Tổng: 3" at bounding box center [508, 265] width 925 height 13
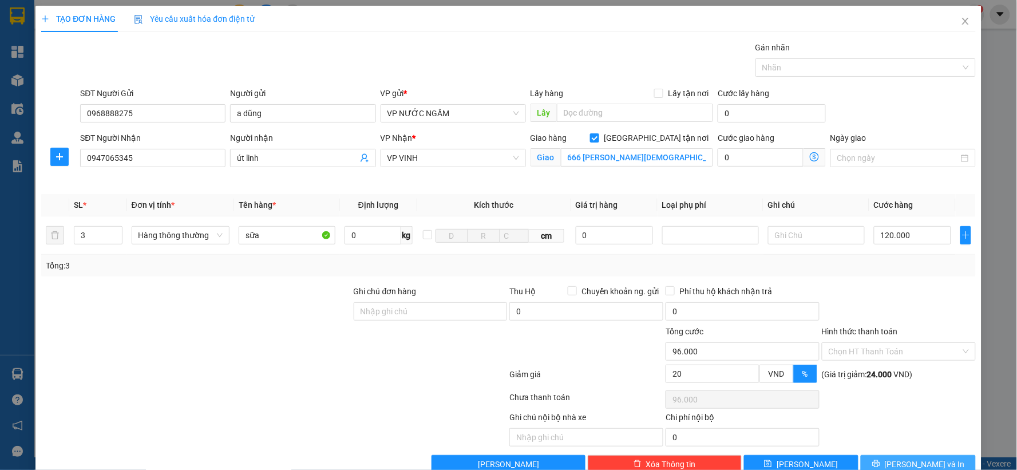
click at [911, 465] on span "[PERSON_NAME] và In" at bounding box center [924, 464] width 80 height 13
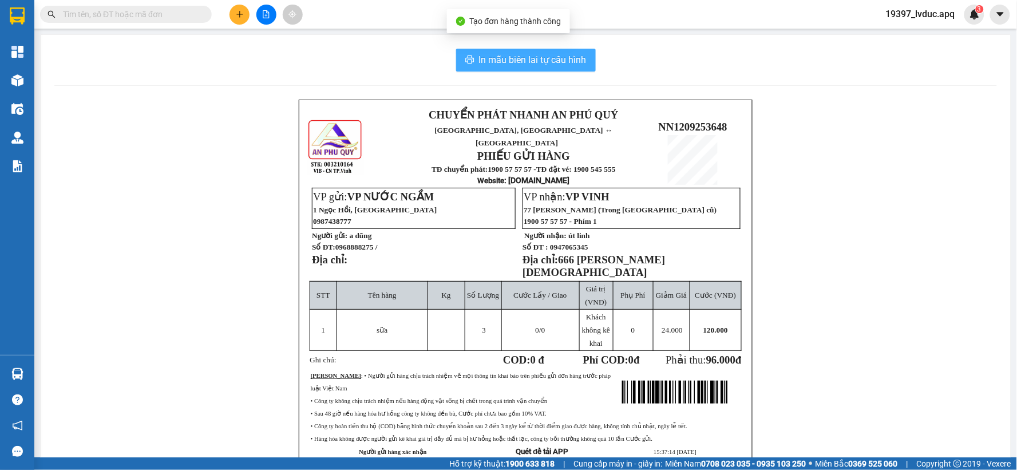
click at [565, 55] on span "In mẫu biên lai tự cấu hình" at bounding box center [533, 60] width 108 height 14
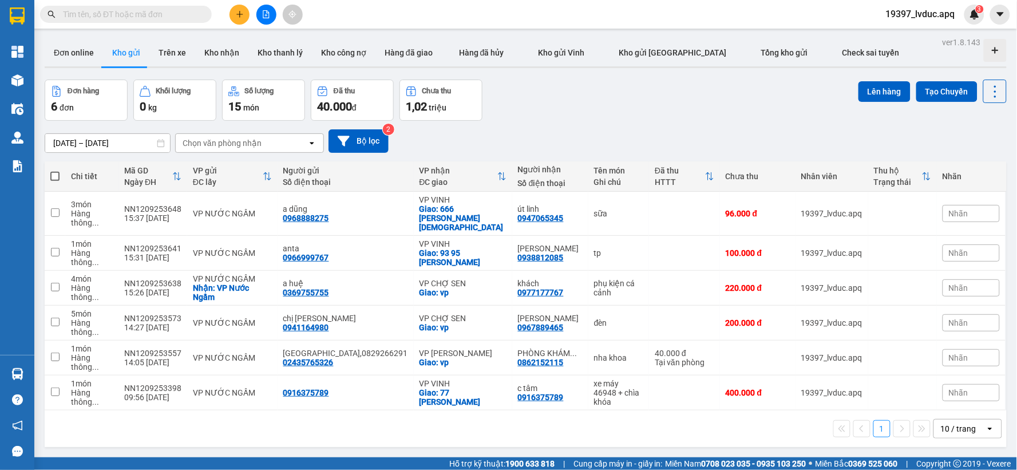
click at [666, 72] on div "ver 1.8.143 Đơn online Kho gửi Trên xe Kho nhận Kho thanh lý Kho công nợ Hàng đ…" at bounding box center [525, 269] width 971 height 470
click at [931, 214] on button at bounding box center [939, 214] width 16 height 20
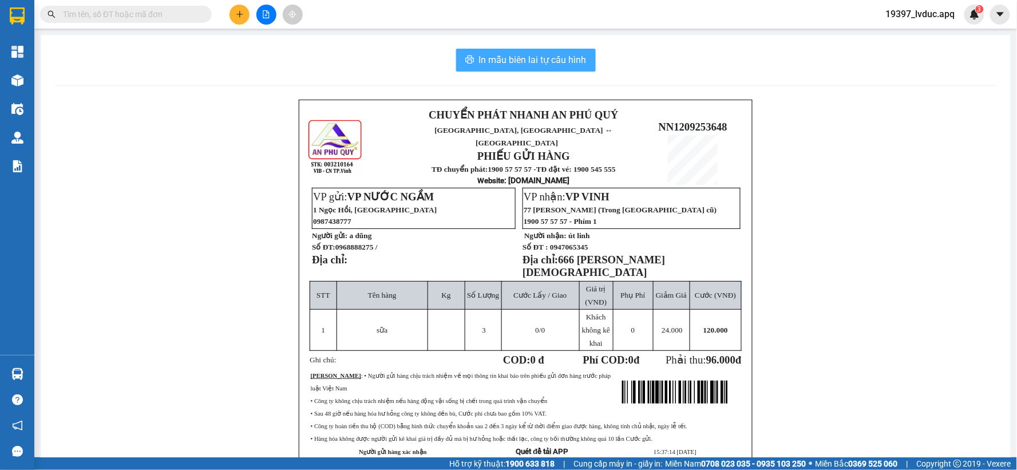
click at [521, 57] on span "In mẫu biên lai tự cấu hình" at bounding box center [533, 60] width 108 height 14
